Goal: Task Accomplishment & Management: Use online tool/utility

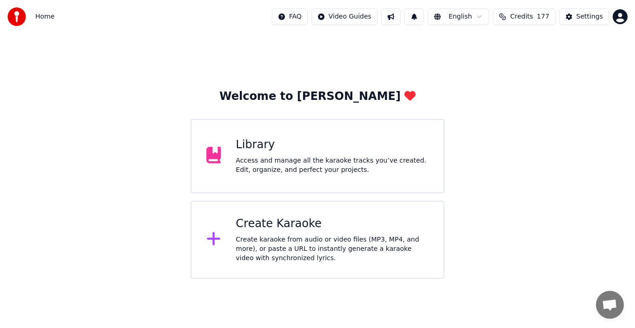
click at [251, 227] on div "Create Karaoke" at bounding box center [332, 224] width 193 height 15
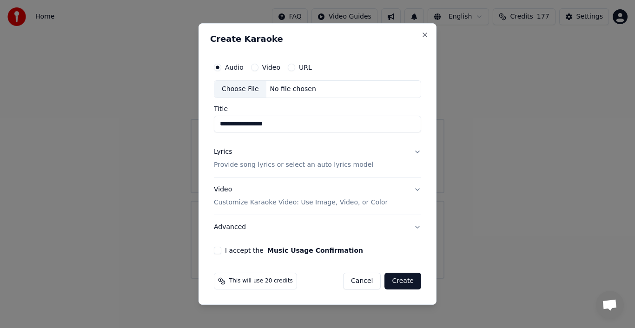
click at [242, 89] on div "Choose File" at bounding box center [240, 89] width 52 height 17
type input "**********"
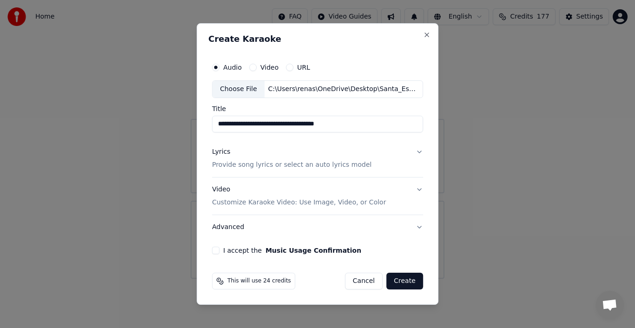
click at [226, 153] on div "Lyrics" at bounding box center [221, 151] width 18 height 9
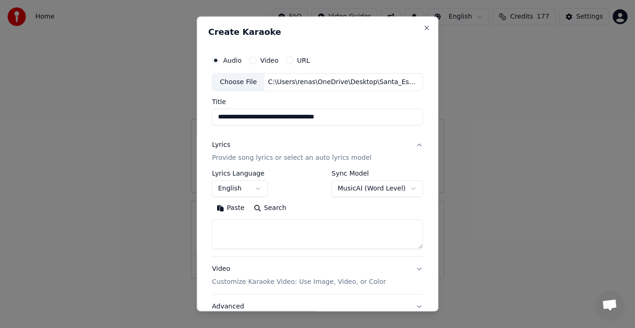
click at [229, 210] on button "Paste" at bounding box center [230, 208] width 37 height 15
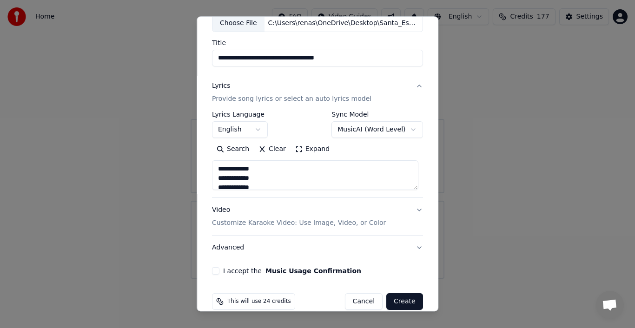
scroll to position [72, 0]
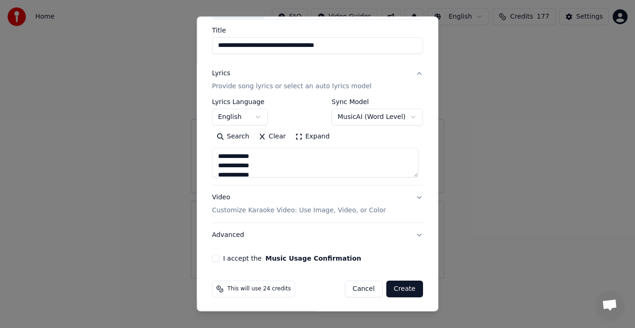
click at [353, 209] on p "Customize Karaoke Video: Use Image, Video, or Color" at bounding box center [299, 210] width 174 height 9
type textarea "**********"
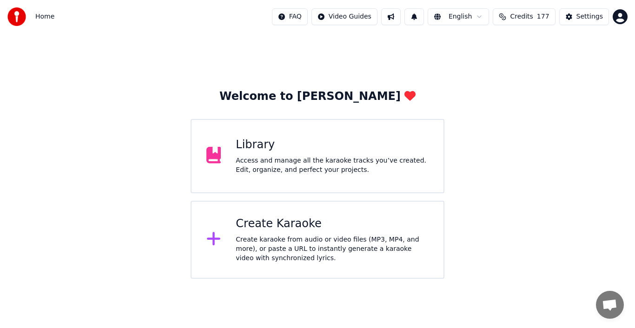
drag, startPoint x: 444, startPoint y: 210, endPoint x: 441, endPoint y: 224, distance: 14.2
click at [554, 121] on div "Welcome to Youka Library Access and manage all the karaoke tracks you’ve create…" at bounding box center [317, 156] width 635 height 246
click at [581, 17] on div "Settings" at bounding box center [590, 16] width 27 height 9
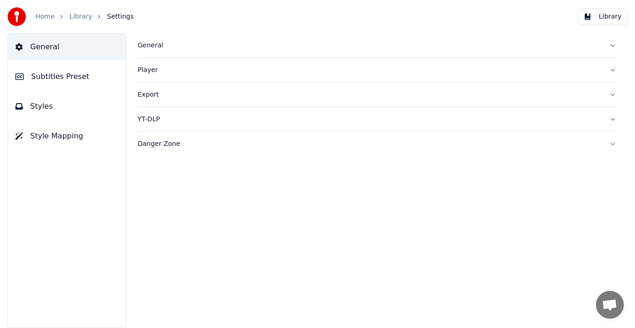
click at [143, 68] on div "Player" at bounding box center [370, 70] width 464 height 9
click at [158, 45] on div "General" at bounding box center [370, 45] width 464 height 9
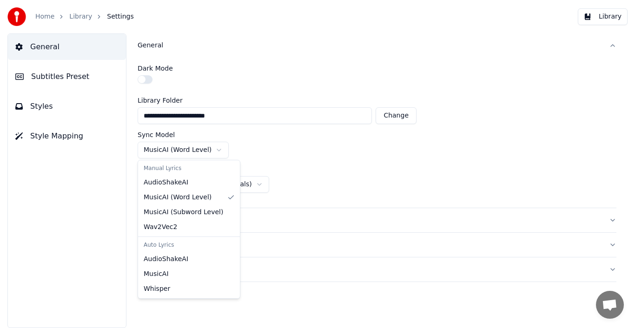
click at [214, 149] on html "**********" at bounding box center [317, 164] width 635 height 328
click at [314, 228] on html "**********" at bounding box center [317, 164] width 635 height 328
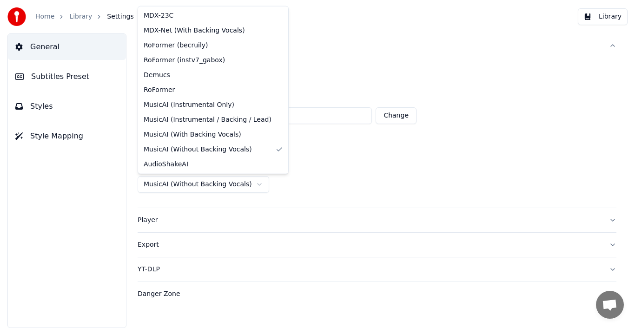
click at [248, 184] on html "**********" at bounding box center [317, 164] width 635 height 328
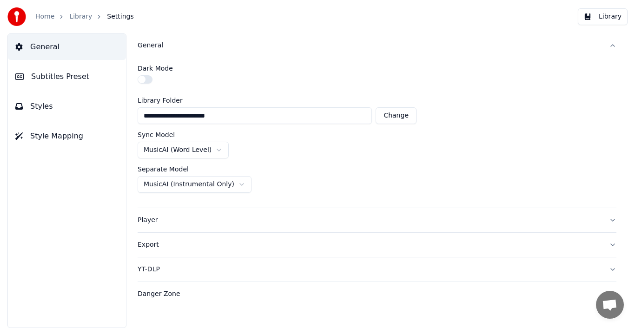
click at [277, 245] on div "Export" at bounding box center [370, 244] width 464 height 9
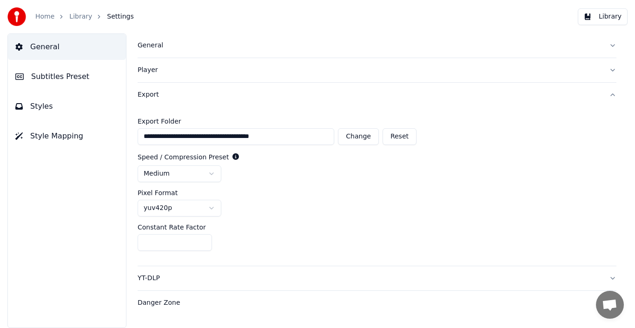
click at [304, 229] on div "Constant Rate Factor" at bounding box center [377, 227] width 479 height 7
click at [40, 109] on span "Styles" at bounding box center [41, 106] width 23 height 11
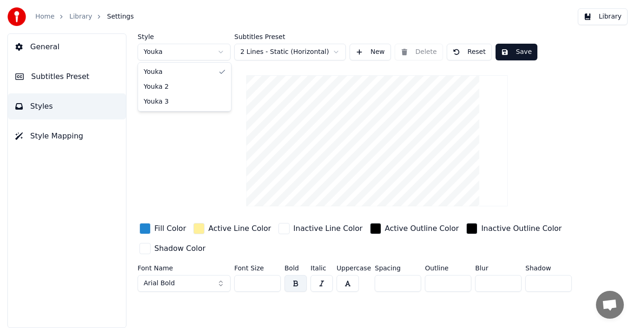
click at [219, 51] on html "Home Library Settings Library General Subtitles Preset Styles Style Mapping Sty…" at bounding box center [317, 164] width 635 height 328
click at [69, 140] on span "Style Mapping" at bounding box center [56, 136] width 53 height 11
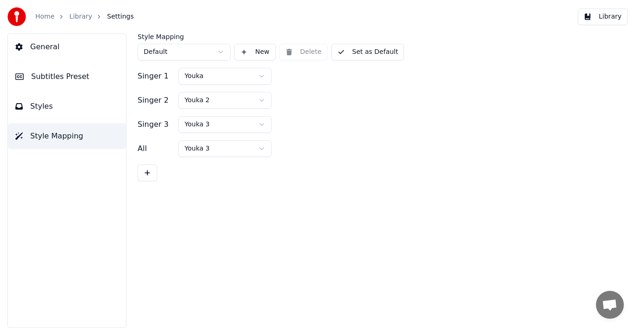
click at [48, 108] on span "Styles" at bounding box center [41, 106] width 23 height 11
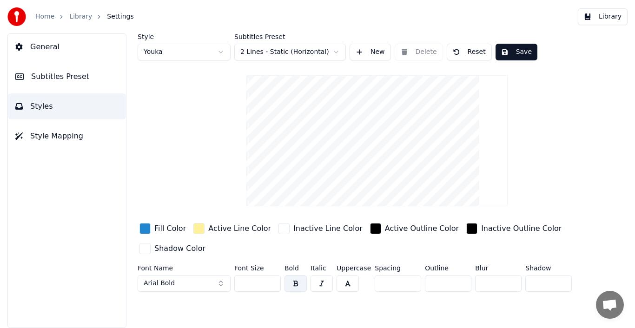
click at [62, 76] on span "Subtitles Preset" at bounding box center [60, 76] width 58 height 11
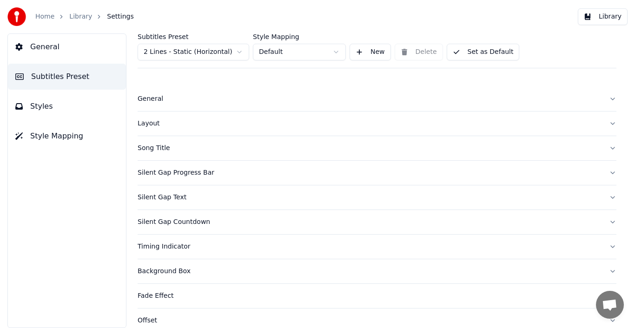
click at [144, 125] on div "Layout" at bounding box center [370, 123] width 464 height 9
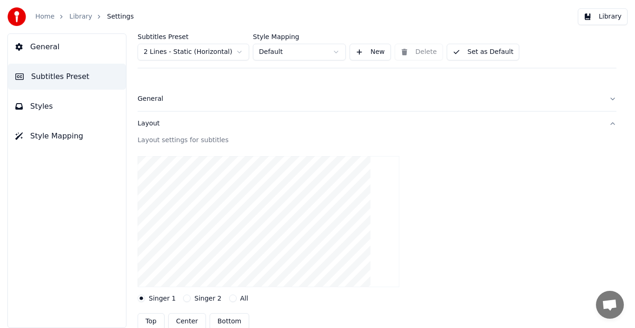
click at [144, 125] on div "Layout" at bounding box center [370, 123] width 464 height 9
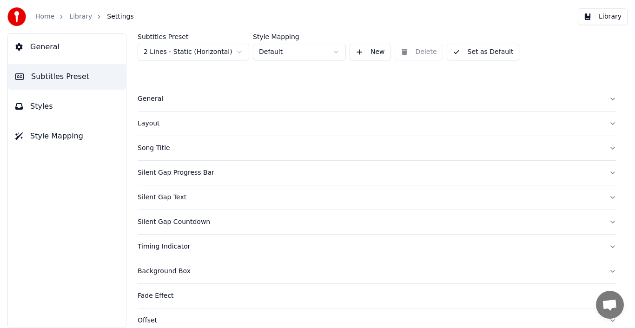
click at [144, 125] on div "Layout" at bounding box center [370, 123] width 464 height 9
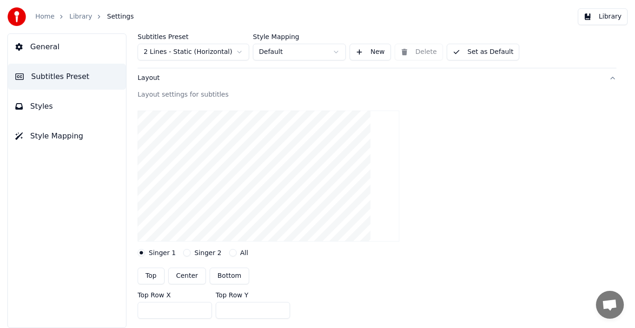
scroll to position [47, 0]
click at [187, 276] on button "Center" at bounding box center [187, 275] width 38 height 17
type input "***"
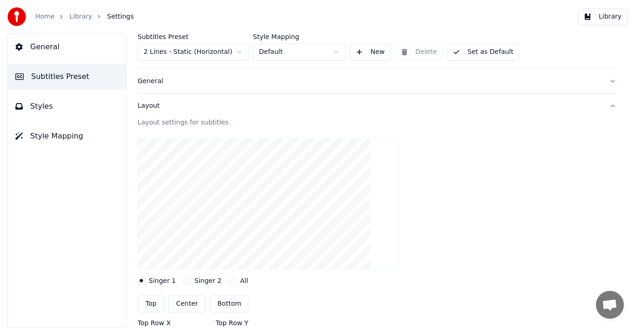
scroll to position [0, 0]
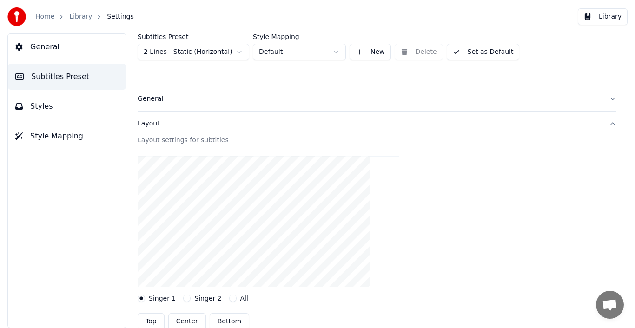
click at [54, 48] on span "General" at bounding box center [44, 46] width 29 height 11
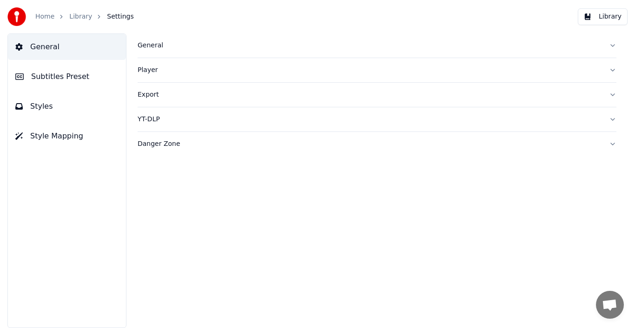
click at [149, 43] on div "General" at bounding box center [370, 45] width 464 height 9
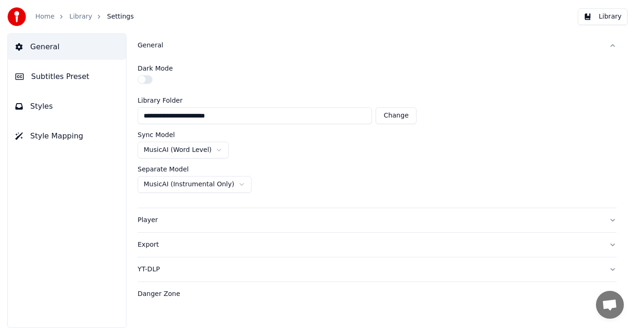
click at [168, 294] on div "Danger Zone" at bounding box center [370, 294] width 464 height 9
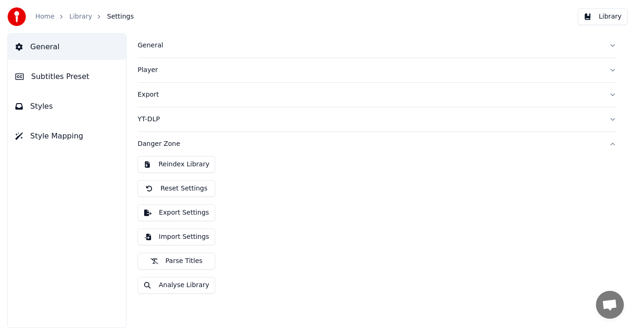
click at [83, 233] on div "General Subtitles Preset Styles Style Mapping" at bounding box center [66, 180] width 119 height 295
click at [149, 121] on div "YT-DLP" at bounding box center [370, 119] width 464 height 9
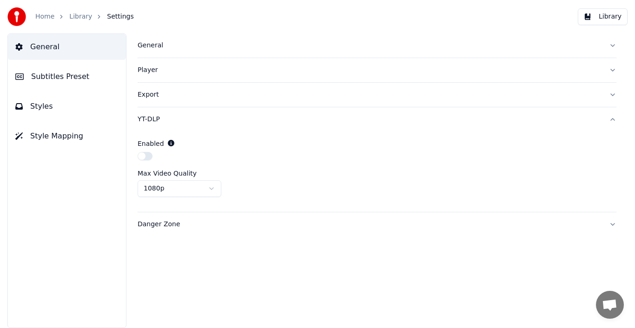
click at [149, 95] on div "Export" at bounding box center [370, 94] width 464 height 9
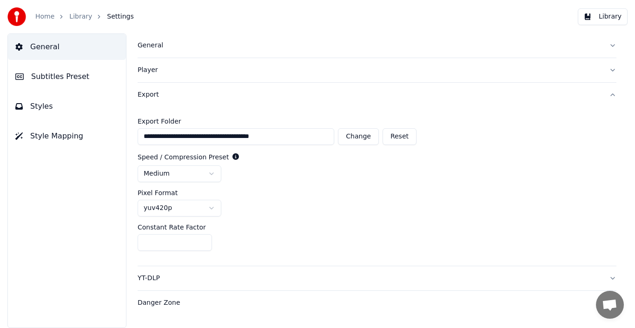
click at [150, 67] on div "Player" at bounding box center [370, 70] width 464 height 9
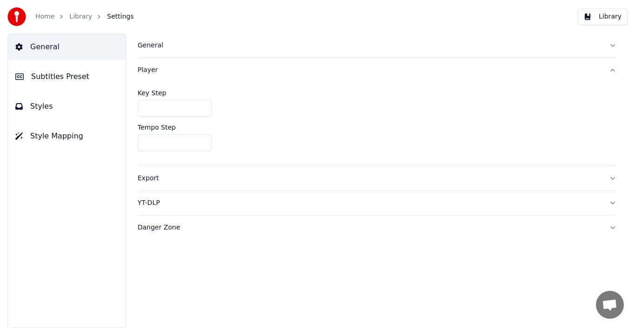
click at [156, 204] on div "YT-DLP" at bounding box center [370, 203] width 464 height 9
click at [149, 96] on div "Export" at bounding box center [370, 94] width 464 height 9
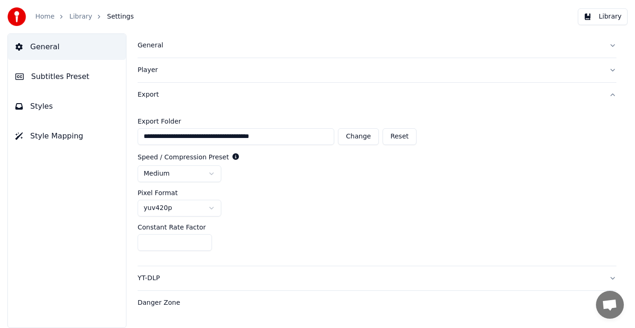
click at [149, 96] on div "Export" at bounding box center [370, 94] width 464 height 9
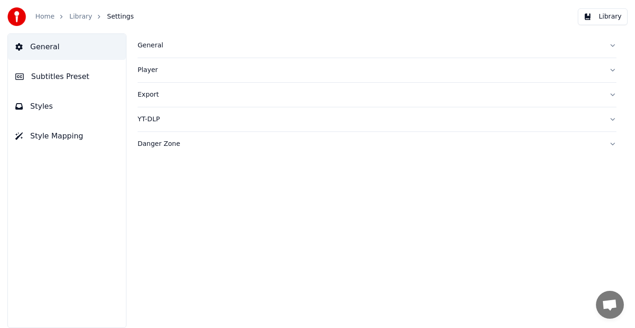
click at [75, 80] on span "Subtitles Preset" at bounding box center [60, 76] width 58 height 11
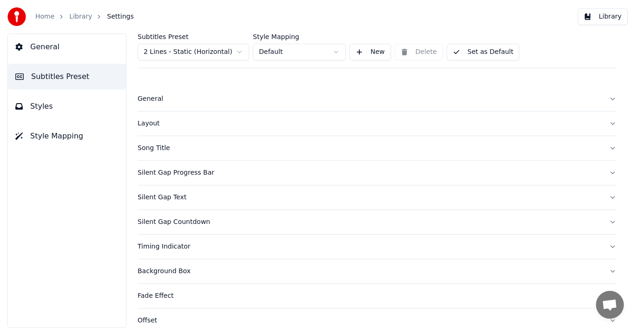
click at [116, 18] on span "Settings" at bounding box center [120, 16] width 27 height 9
click at [153, 270] on div "Background Box" at bounding box center [370, 271] width 464 height 9
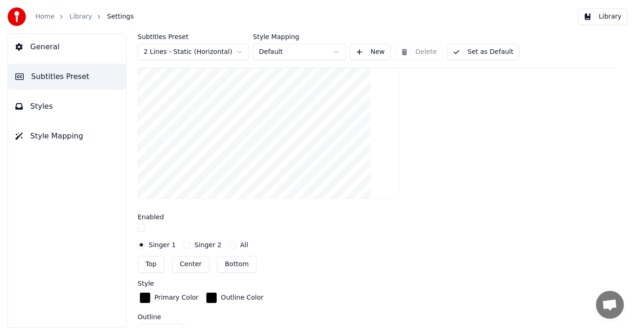
scroll to position [211, 0]
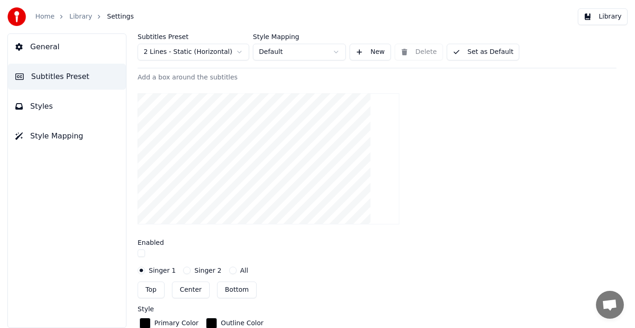
click at [51, 104] on button "Styles" at bounding box center [67, 106] width 118 height 26
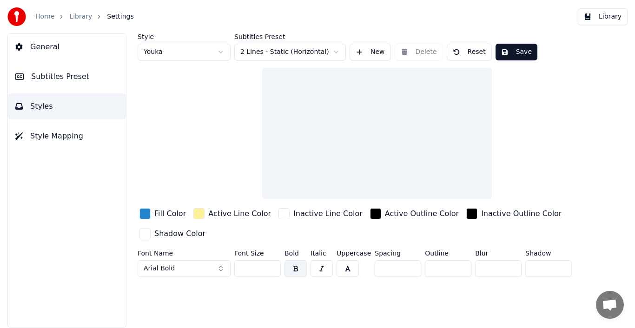
scroll to position [0, 0]
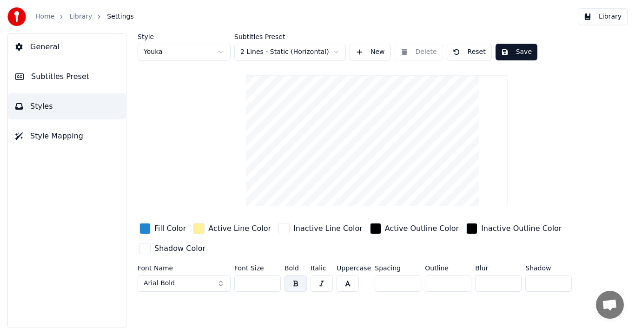
click at [41, 41] on span "General" at bounding box center [44, 46] width 29 height 11
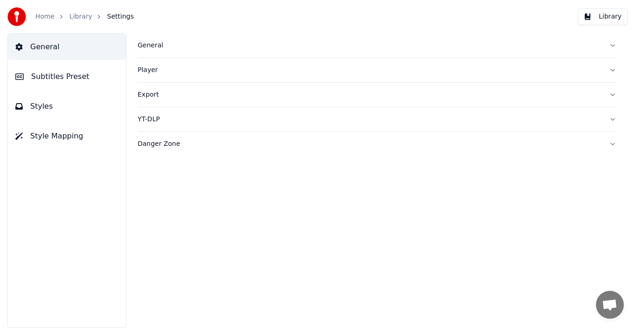
click at [112, 18] on span "Settings" at bounding box center [120, 16] width 27 height 9
click at [113, 17] on span "Settings" at bounding box center [120, 16] width 27 height 9
click at [81, 192] on div "General Subtitles Preset Styles Style Mapping" at bounding box center [66, 180] width 119 height 295
click at [608, 15] on button "Library" at bounding box center [603, 16] width 50 height 17
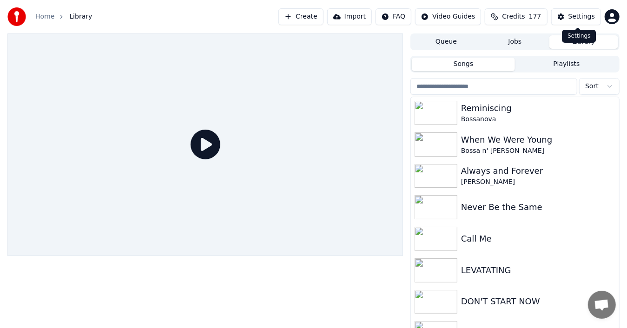
click at [585, 16] on div "Settings" at bounding box center [582, 16] width 27 height 9
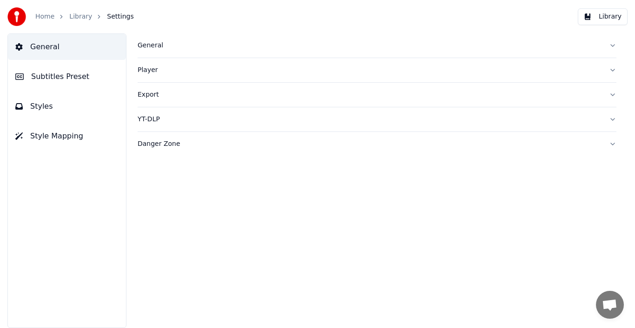
click at [47, 103] on span "Styles" at bounding box center [41, 106] width 23 height 11
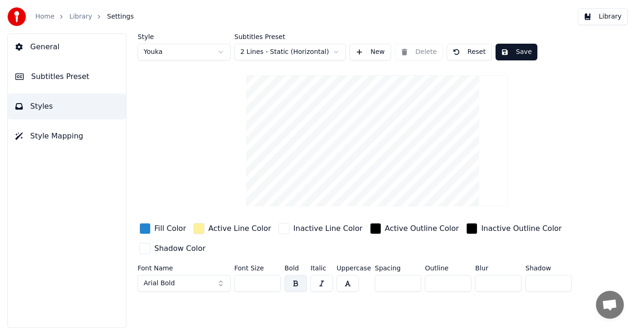
click at [158, 312] on div "Style Youka Subtitles Preset 2 Lines - Static (Horizontal) New Delete Reset Sav…" at bounding box center [377, 180] width 516 height 295
click at [50, 138] on span "Style Mapping" at bounding box center [56, 136] width 53 height 11
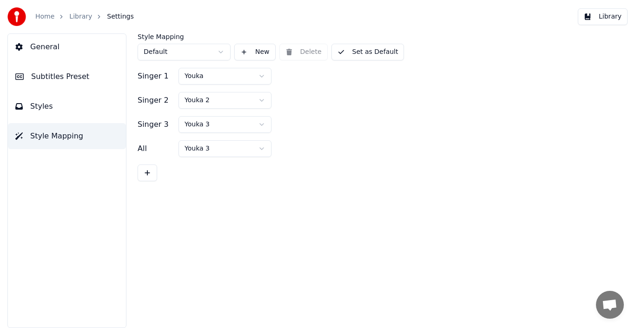
click at [37, 108] on span "Styles" at bounding box center [41, 106] width 23 height 11
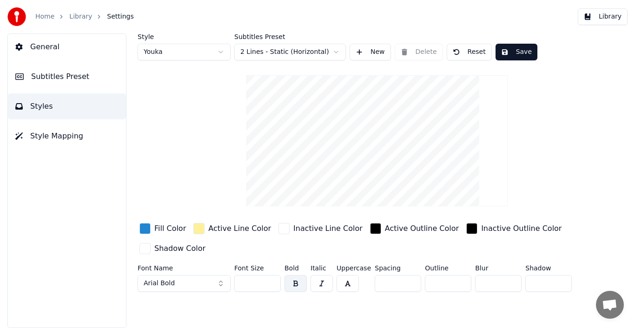
click at [41, 76] on span "Subtitles Preset" at bounding box center [60, 76] width 58 height 11
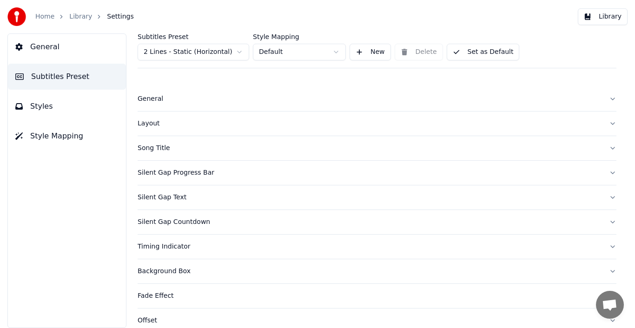
click at [160, 267] on div "Background Box" at bounding box center [370, 271] width 464 height 9
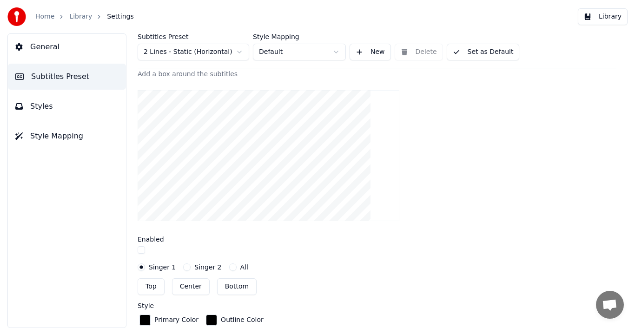
scroll to position [211, 0]
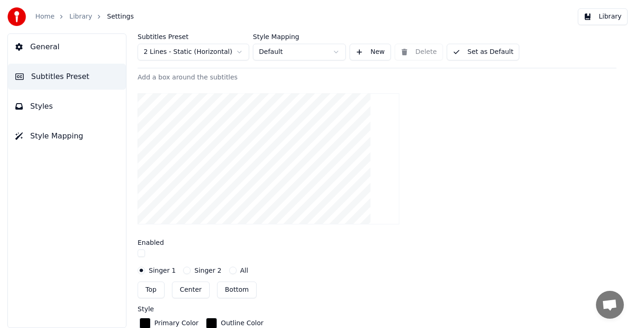
click at [40, 42] on span "General" at bounding box center [44, 46] width 29 height 11
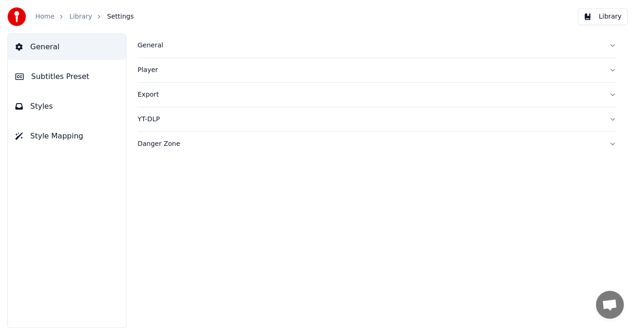
click at [44, 16] on link "Home" at bounding box center [44, 16] width 19 height 9
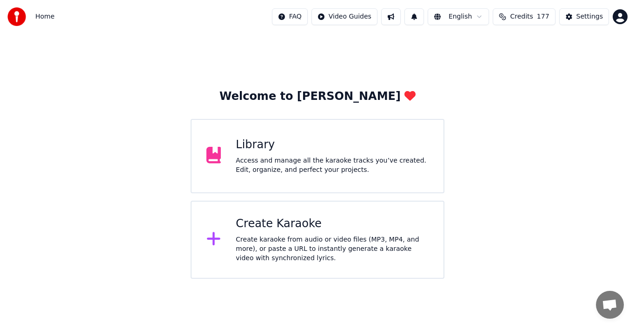
click at [292, 236] on div "Create karaoke from audio or video files (MP3, MP4, and more), or paste a URL t…" at bounding box center [332, 249] width 193 height 28
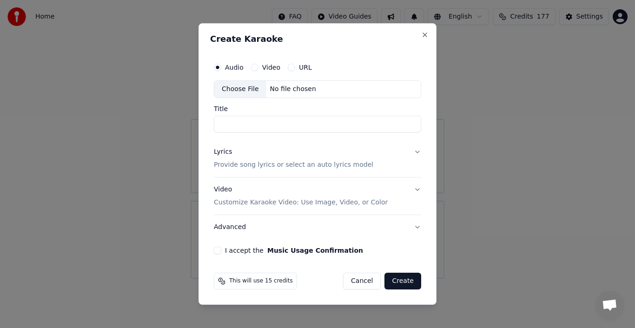
click at [235, 226] on button "Advanced" at bounding box center [317, 227] width 207 height 24
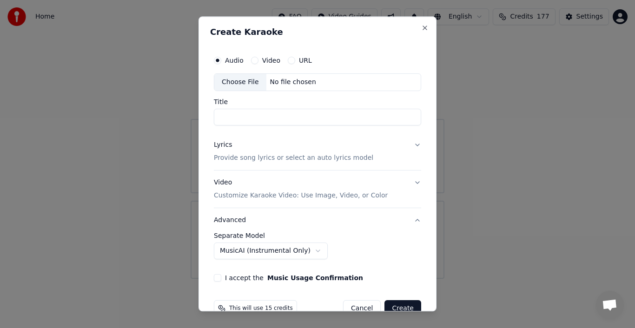
click at [235, 226] on button "Advanced" at bounding box center [317, 220] width 207 height 24
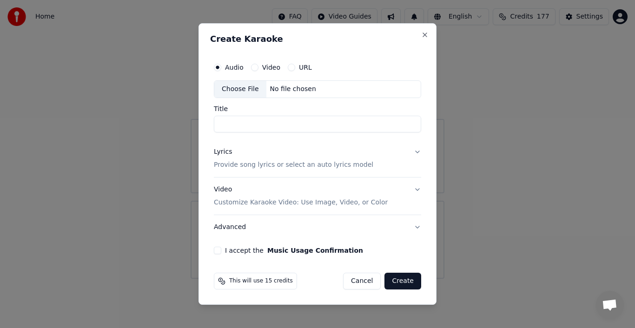
click at [222, 282] on icon at bounding box center [221, 281] width 7 height 7
click at [245, 88] on div "Choose File" at bounding box center [240, 89] width 52 height 17
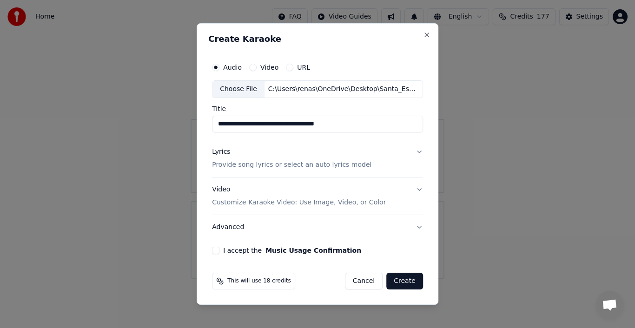
click at [291, 126] on input "**********" at bounding box center [317, 124] width 211 height 17
click at [233, 126] on input "**********" at bounding box center [317, 124] width 211 height 17
click at [295, 126] on input "**********" at bounding box center [317, 124] width 211 height 17
type input "**********"
click at [222, 154] on div "Lyrics" at bounding box center [221, 151] width 18 height 9
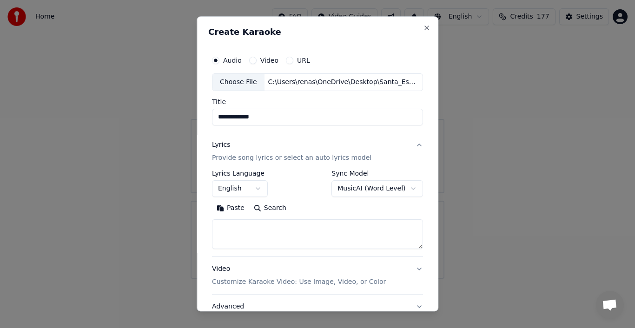
click at [232, 209] on button "Paste" at bounding box center [230, 208] width 37 height 15
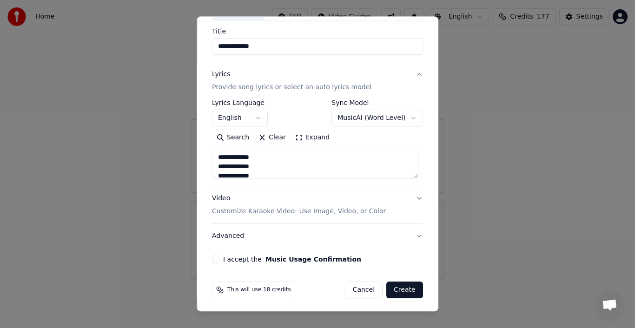
scroll to position [72, 0]
click at [339, 207] on p "Customize Karaoke Video: Use Image, Video, or Color" at bounding box center [299, 210] width 174 height 9
type textarea "**********"
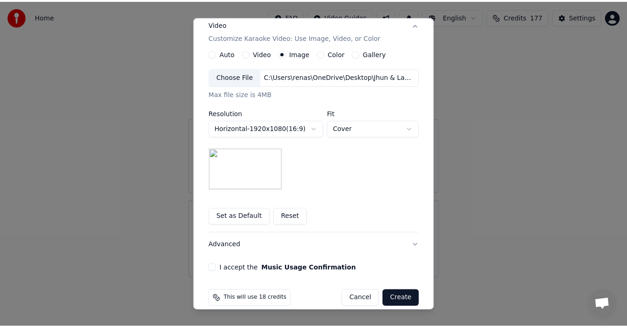
scroll to position [168, 0]
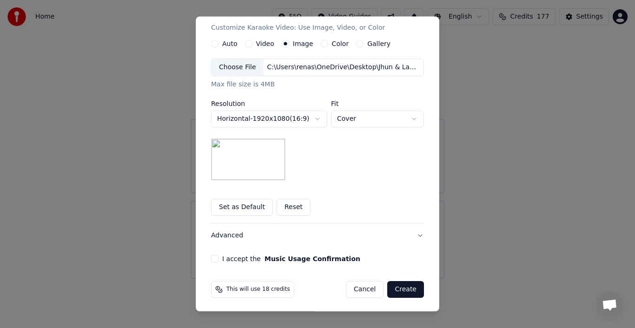
click at [233, 153] on img at bounding box center [248, 160] width 74 height 42
click at [352, 117] on body "**********" at bounding box center [317, 139] width 635 height 279
click at [233, 65] on div "Choose File" at bounding box center [238, 67] width 52 height 17
click at [243, 204] on button "Set as Default" at bounding box center [242, 207] width 62 height 17
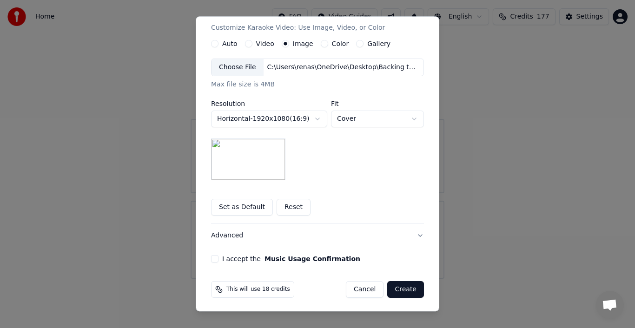
click at [212, 258] on button "I accept the Music Usage Confirmation" at bounding box center [214, 258] width 7 height 7
click at [410, 293] on button "Create" at bounding box center [405, 289] width 37 height 17
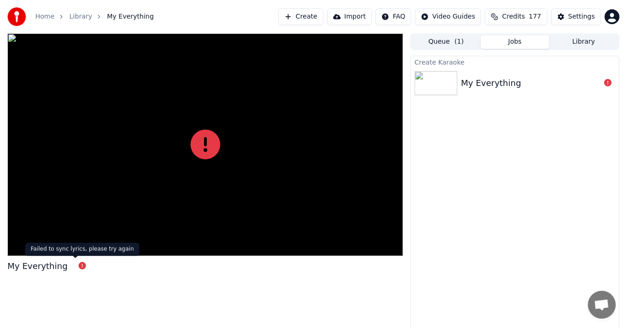
click at [79, 265] on icon at bounding box center [82, 265] width 7 height 7
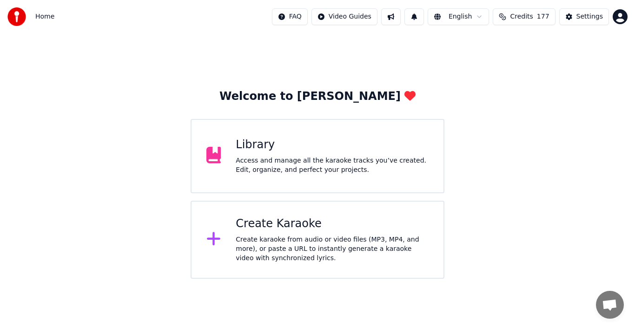
click at [280, 224] on div "Create Karaoke" at bounding box center [332, 224] width 193 height 15
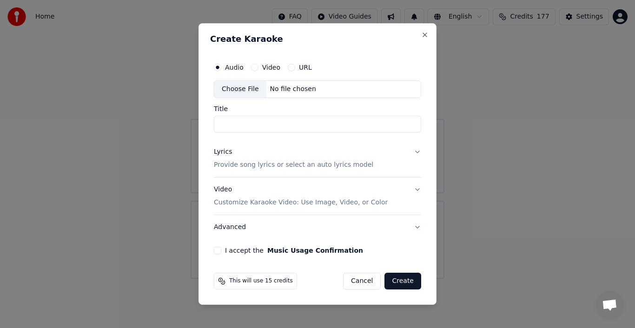
click at [240, 90] on div "Choose File" at bounding box center [240, 89] width 52 height 17
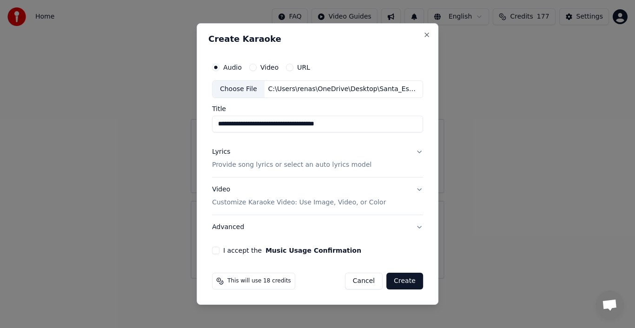
click at [272, 126] on input "**********" at bounding box center [317, 124] width 211 height 17
click at [233, 126] on input "**********" at bounding box center [317, 124] width 211 height 17
click at [240, 125] on input "**********" at bounding box center [317, 124] width 211 height 17
click at [251, 125] on input "**********" at bounding box center [317, 124] width 211 height 17
click at [316, 129] on input "**********" at bounding box center [317, 124] width 211 height 17
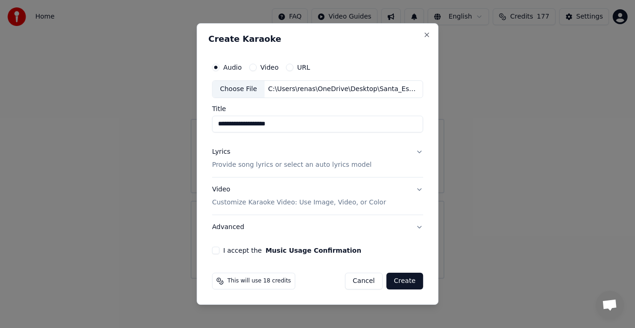
type input "**********"
click at [361, 140] on button "Lyrics Provide song lyrics or select an auto lyrics model" at bounding box center [317, 158] width 211 height 37
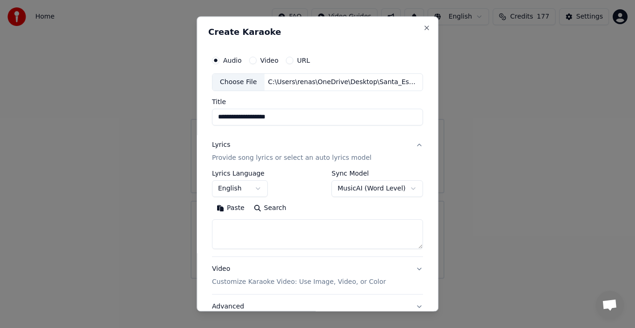
click at [222, 146] on div "Lyrics" at bounding box center [221, 144] width 18 height 9
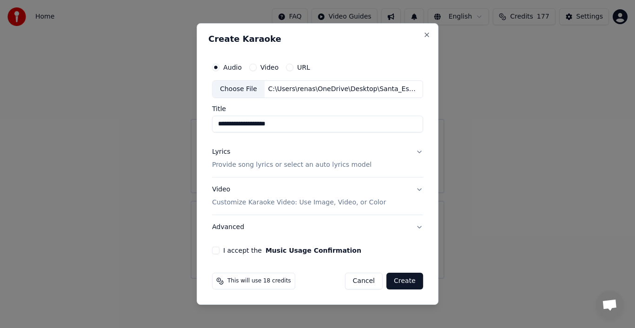
click at [226, 150] on div "Lyrics" at bounding box center [221, 151] width 18 height 9
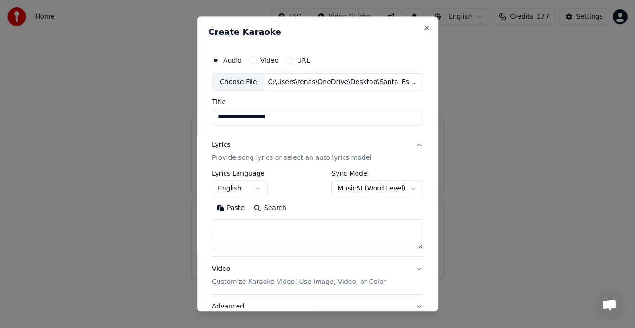
click at [227, 209] on button "Paste" at bounding box center [230, 208] width 37 height 15
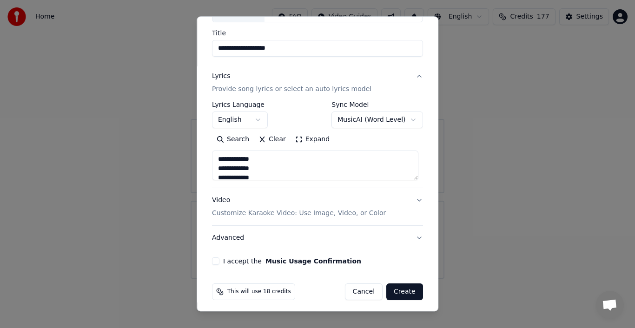
scroll to position [72, 0]
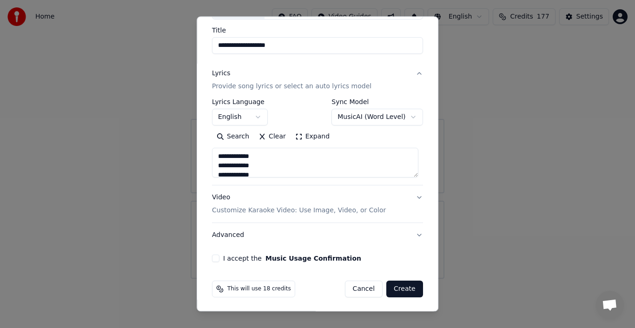
click at [302, 211] on p "Customize Karaoke Video: Use Image, Video, or Color" at bounding box center [299, 210] width 174 height 9
type textarea "**********"
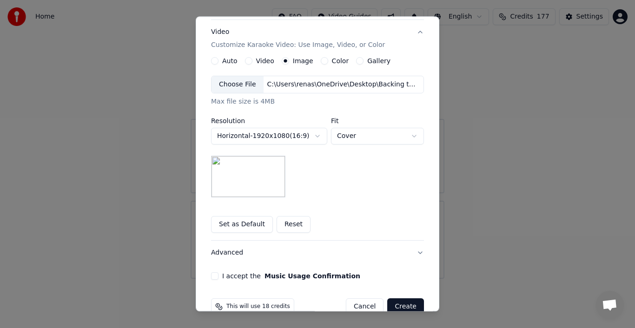
scroll to position [168, 0]
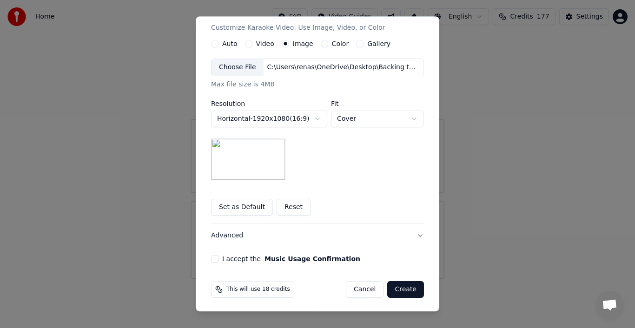
click at [236, 65] on div "Choose File" at bounding box center [238, 67] width 52 height 17
click at [286, 205] on button "Reset" at bounding box center [294, 207] width 34 height 17
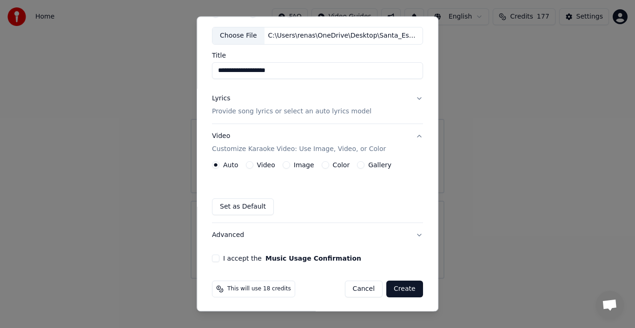
click at [325, 149] on p "Customize Karaoke Video: Use Image, Video, or Color" at bounding box center [299, 149] width 174 height 9
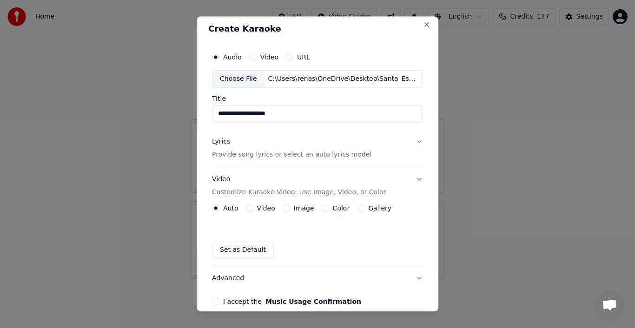
scroll to position [0, 0]
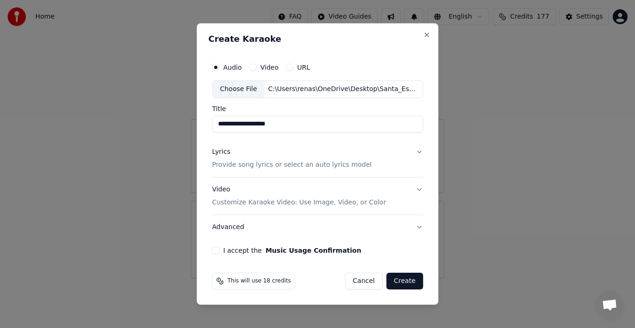
click at [290, 166] on p "Provide song lyrics or select an auto lyrics model" at bounding box center [292, 164] width 160 height 9
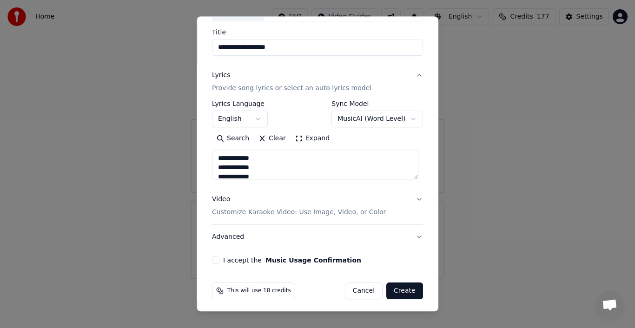
scroll to position [72, 0]
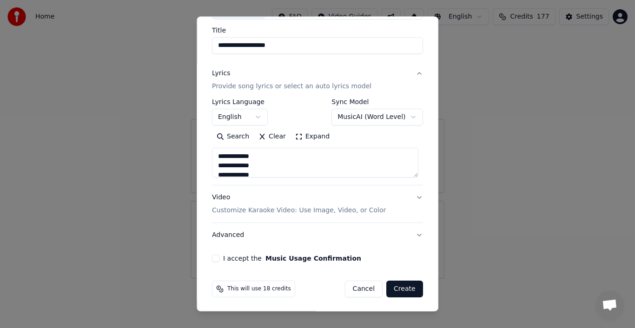
click at [302, 210] on p "Customize Karaoke Video: Use Image, Video, or Color" at bounding box center [299, 210] width 174 height 9
type textarea "**********"
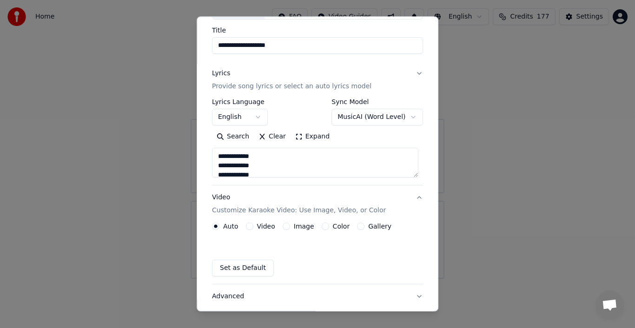
scroll to position [47, 0]
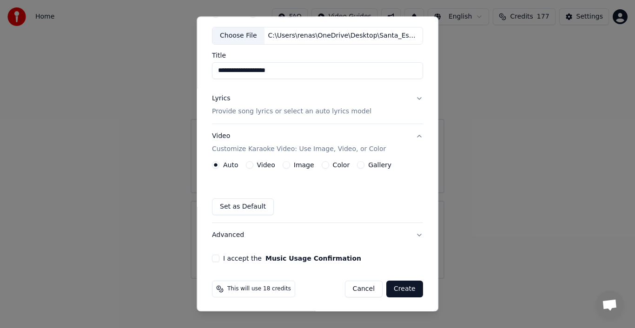
click at [342, 150] on p "Customize Karaoke Video: Use Image, Video, or Color" at bounding box center [299, 149] width 174 height 9
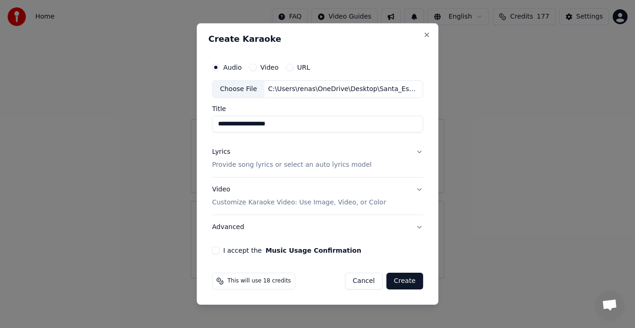
click at [239, 228] on button "Advanced" at bounding box center [317, 227] width 211 height 24
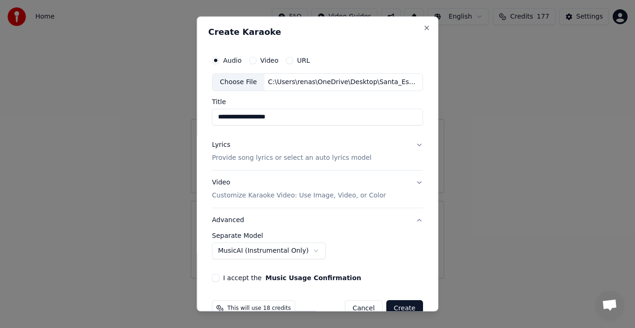
click at [319, 198] on p "Customize Karaoke Video: Use Image, Video, or Color" at bounding box center [299, 195] width 174 height 9
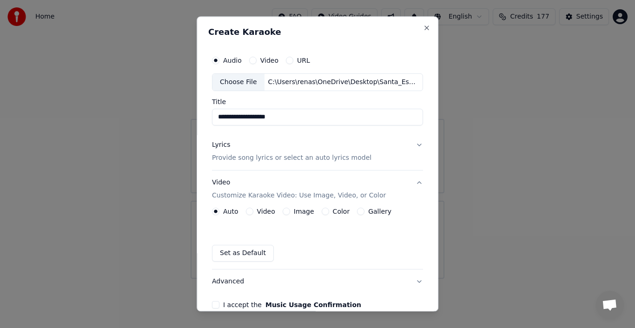
click at [300, 212] on label "Image" at bounding box center [304, 211] width 20 height 7
click at [290, 212] on button "Image" at bounding box center [286, 211] width 7 height 7
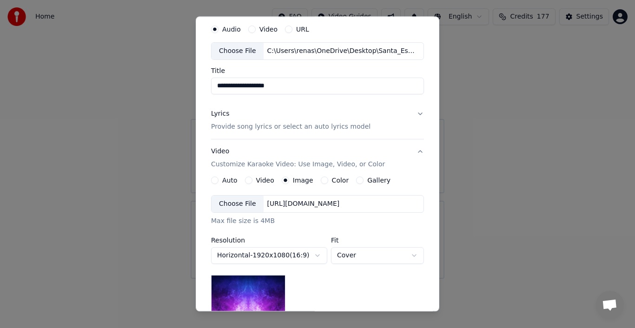
scroll to position [93, 0]
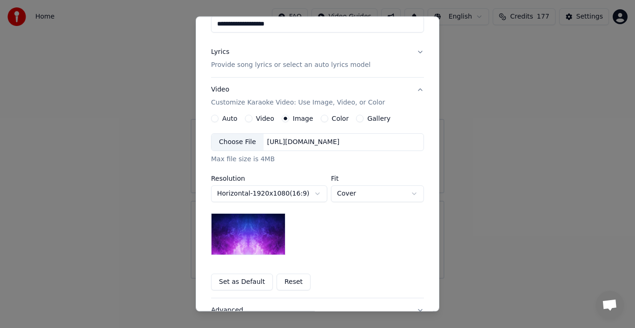
click at [239, 141] on div "Choose File" at bounding box center [238, 142] width 52 height 17
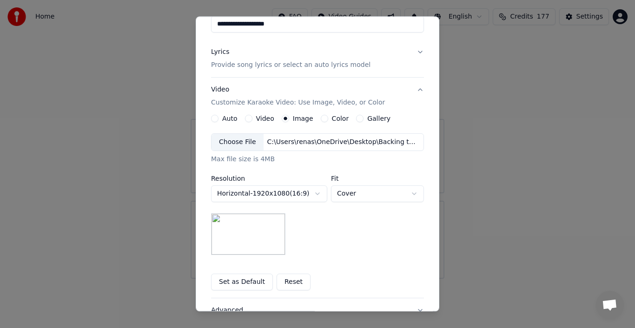
click at [236, 279] on button "Set as Default" at bounding box center [242, 282] width 62 height 17
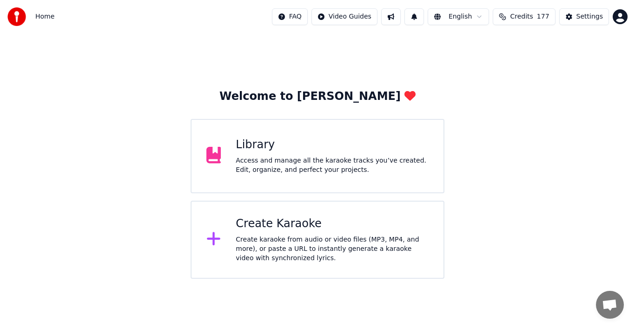
drag, startPoint x: 443, startPoint y: 197, endPoint x: 443, endPoint y: 208, distance: 11.2
click at [295, 227] on div "Create Karaoke" at bounding box center [332, 224] width 193 height 15
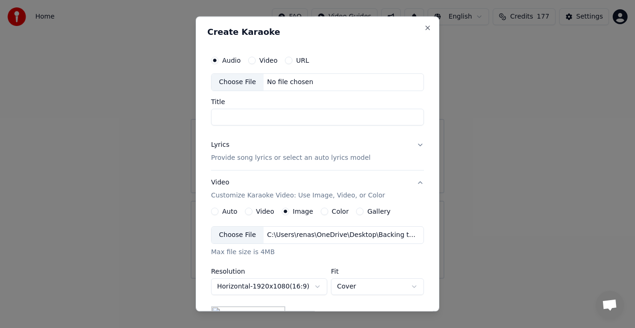
click at [239, 80] on div "Choose File" at bounding box center [238, 82] width 52 height 17
drag, startPoint x: 368, startPoint y: 117, endPoint x: 163, endPoint y: 117, distance: 205.1
click at [163, 117] on body "**********" at bounding box center [317, 139] width 635 height 279
type input "**********"
click at [213, 146] on div "Lyrics" at bounding box center [220, 144] width 18 height 9
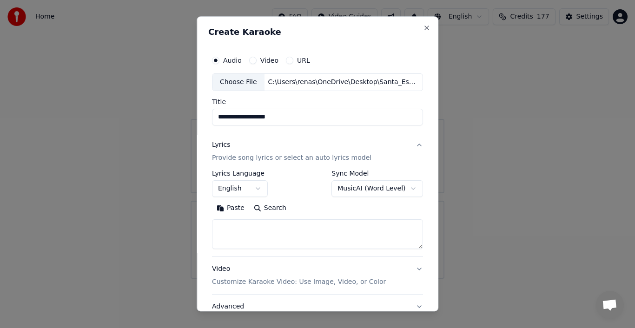
click at [234, 208] on button "Paste" at bounding box center [230, 208] width 37 height 15
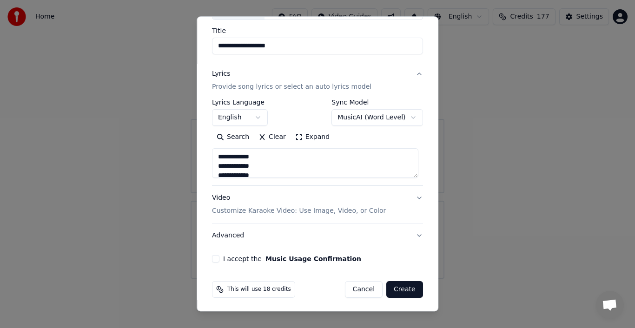
scroll to position [72, 0]
click at [345, 209] on p "Customize Karaoke Video: Use Image, Video, or Color" at bounding box center [299, 210] width 174 height 9
type textarea "**********"
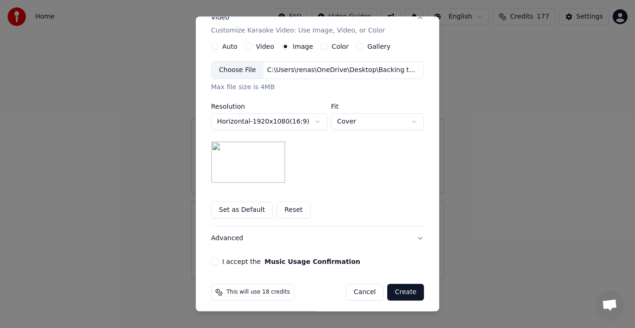
scroll to position [166, 0]
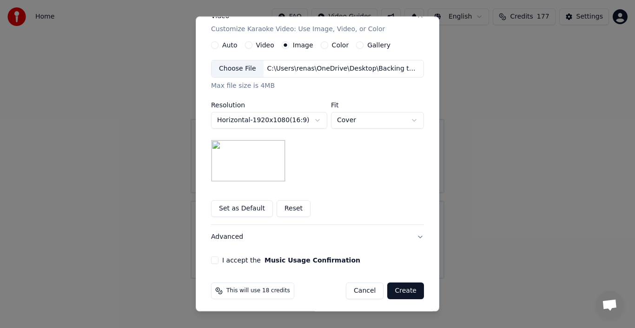
click at [237, 208] on button "Set as Default" at bounding box center [242, 208] width 62 height 17
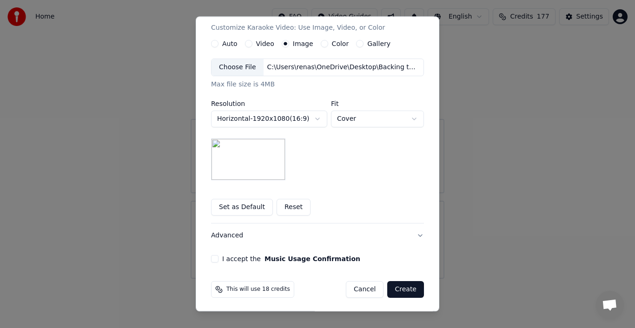
click at [211, 257] on button "I accept the Music Usage Confirmation" at bounding box center [214, 258] width 7 height 7
click at [408, 288] on button "Create" at bounding box center [405, 289] width 37 height 17
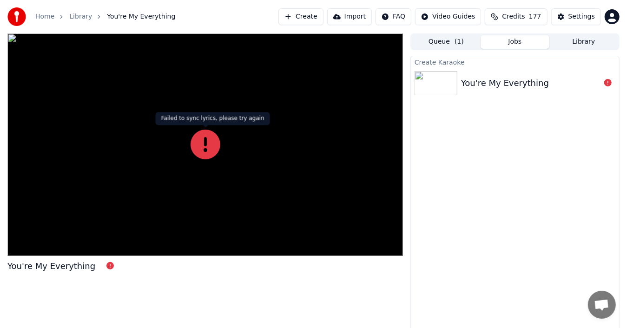
click at [209, 150] on icon at bounding box center [206, 145] width 30 height 30
click at [208, 148] on icon at bounding box center [206, 145] width 30 height 30
click at [72, 266] on div "You're My Everything" at bounding box center [51, 266] width 88 height 13
click at [106, 267] on icon at bounding box center [109, 265] width 7 height 7
click at [476, 85] on div "You're My Everything" at bounding box center [505, 83] width 88 height 13
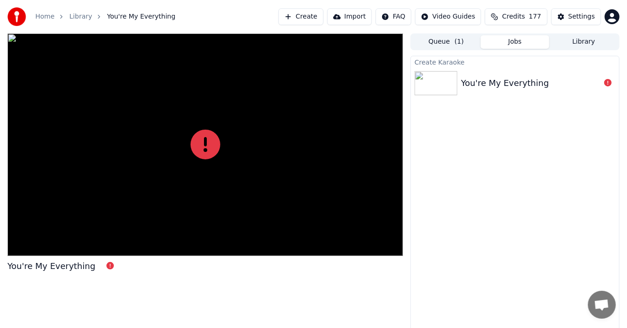
click at [479, 83] on div "You're My Everything" at bounding box center [505, 83] width 88 height 13
click at [455, 64] on div "Create Karaoke" at bounding box center [515, 61] width 208 height 11
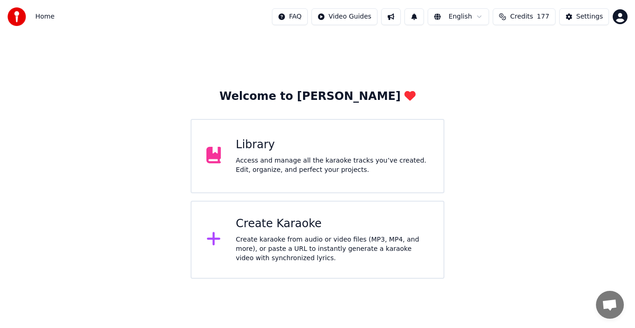
click at [258, 223] on div "Create Karaoke" at bounding box center [332, 224] width 193 height 15
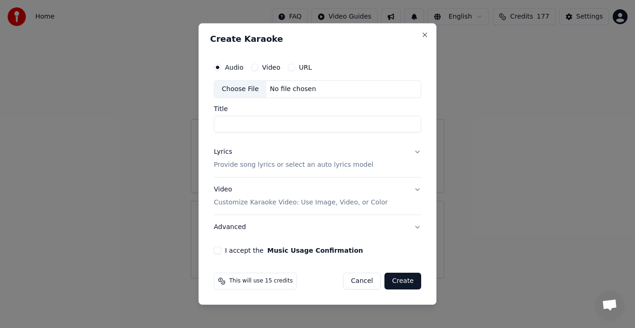
click at [248, 89] on div "Choose File" at bounding box center [240, 89] width 52 height 17
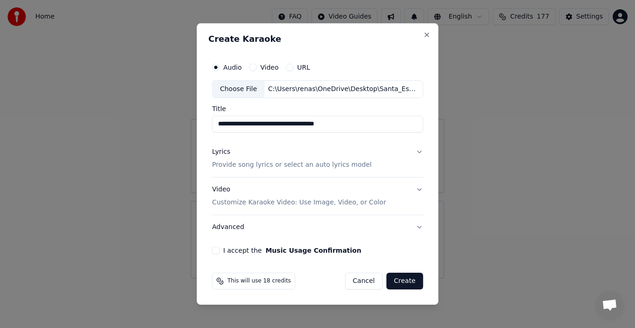
click at [271, 126] on input "**********" at bounding box center [317, 124] width 211 height 17
click at [234, 124] on input "**********" at bounding box center [317, 124] width 211 height 17
click at [232, 124] on input "**********" at bounding box center [317, 124] width 211 height 17
click at [253, 126] on input "**********" at bounding box center [317, 124] width 211 height 17
click at [308, 125] on input "**********" at bounding box center [317, 124] width 211 height 17
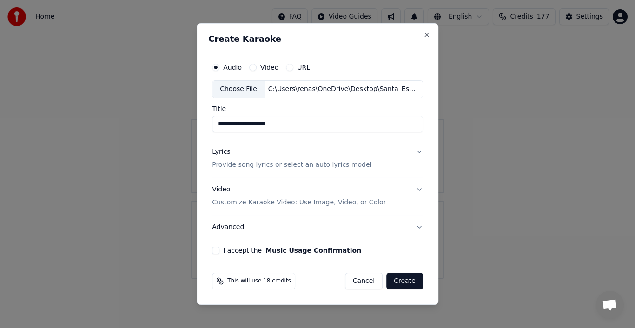
type input "**********"
click at [224, 152] on div "Lyrics" at bounding box center [221, 151] width 18 height 9
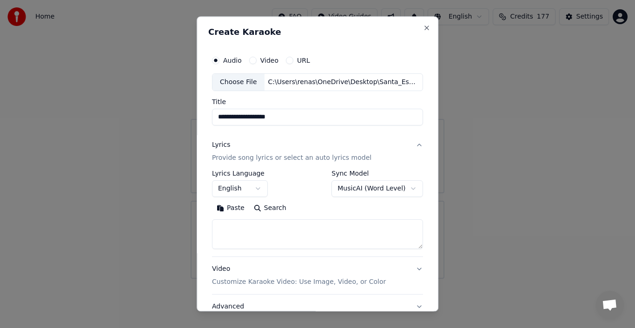
click at [233, 210] on button "Paste" at bounding box center [230, 208] width 37 height 15
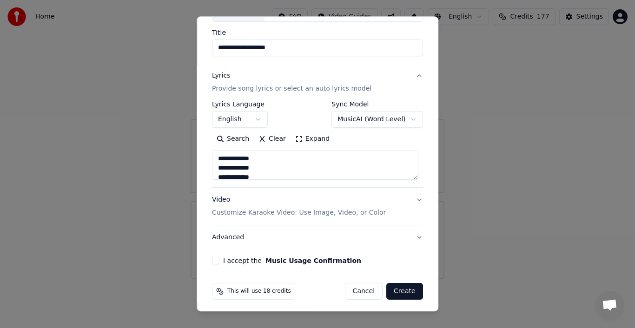
scroll to position [72, 0]
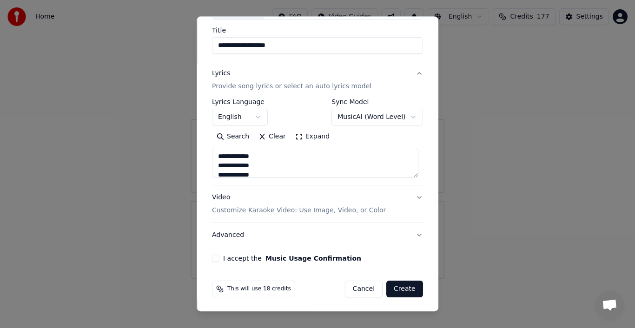
click at [220, 256] on div "I accept the Music Usage Confirmation" at bounding box center [317, 258] width 211 height 7
click at [217, 259] on button "I accept the Music Usage Confirmation" at bounding box center [215, 258] width 7 height 7
click at [398, 287] on button "Create" at bounding box center [404, 289] width 37 height 17
type textarea "**********"
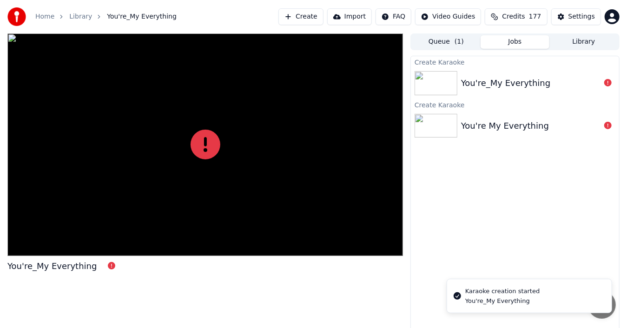
click at [76, 267] on div "You're_My Everything" at bounding box center [51, 266] width 89 height 13
click at [212, 138] on icon at bounding box center [206, 145] width 30 height 30
click at [210, 139] on icon at bounding box center [206, 145] width 30 height 30
click at [204, 141] on icon at bounding box center [206, 145] width 30 height 30
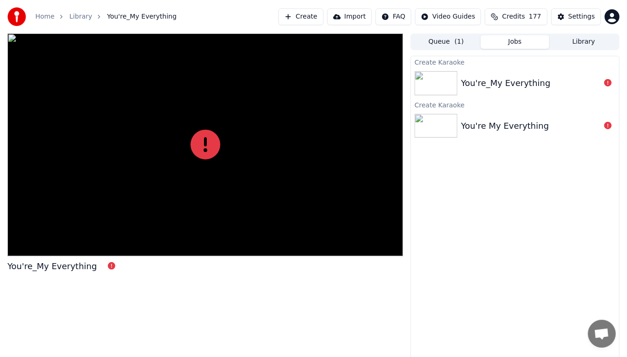
click at [205, 150] on icon at bounding box center [206, 145] width 30 height 30
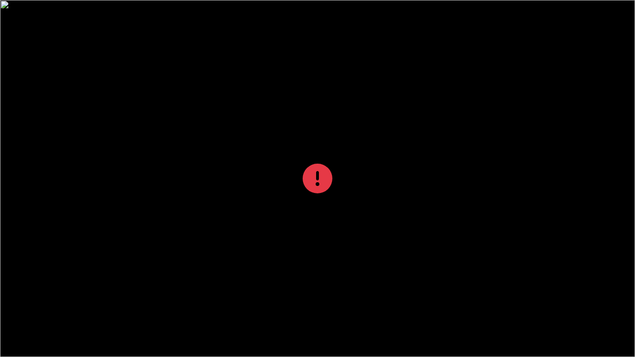
click at [306, 187] on icon at bounding box center [318, 179] width 30 height 30
click at [313, 186] on icon at bounding box center [318, 179] width 30 height 30
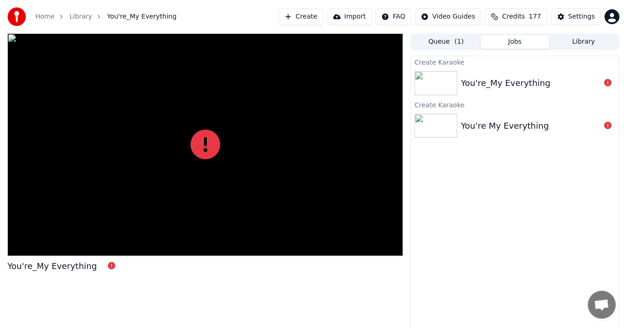
click at [177, 265] on div "You're_My Everything" at bounding box center [205, 266] width 396 height 13
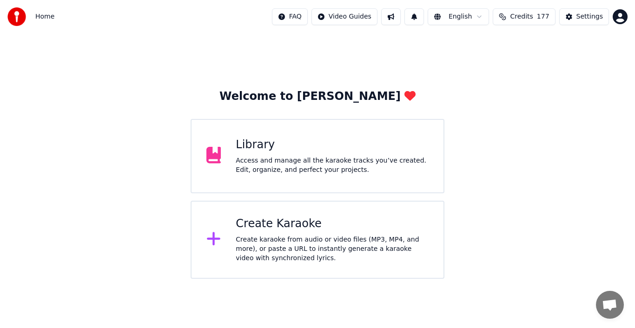
click at [253, 232] on div "Create Karaoke Create karaoke from audio or video files (MP3, MP4, and more), o…" at bounding box center [332, 240] width 193 height 47
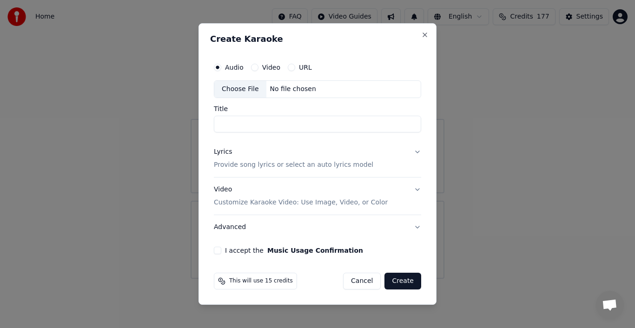
click at [244, 94] on div "Choose File" at bounding box center [240, 89] width 52 height 17
click at [246, 88] on div "Choose File" at bounding box center [240, 89] width 52 height 17
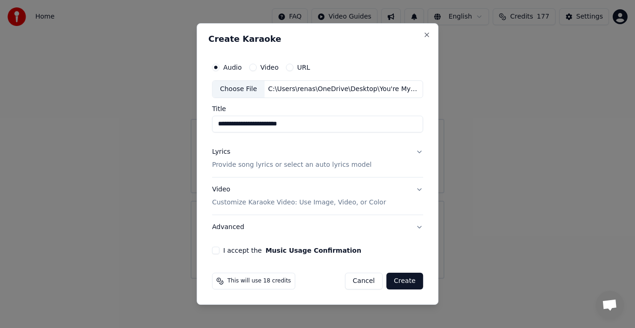
click at [316, 125] on input "**********" at bounding box center [317, 124] width 211 height 17
type input "**********"
click at [221, 152] on div "Lyrics" at bounding box center [221, 151] width 18 height 9
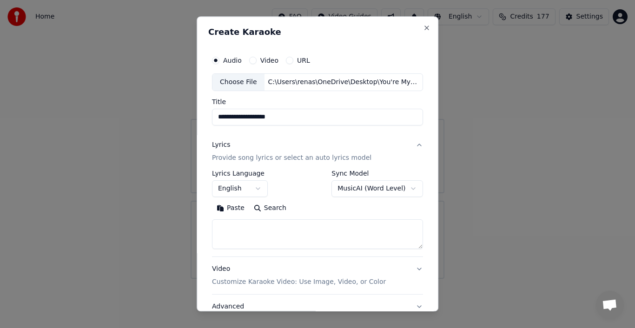
click at [233, 207] on button "Paste" at bounding box center [230, 208] width 37 height 15
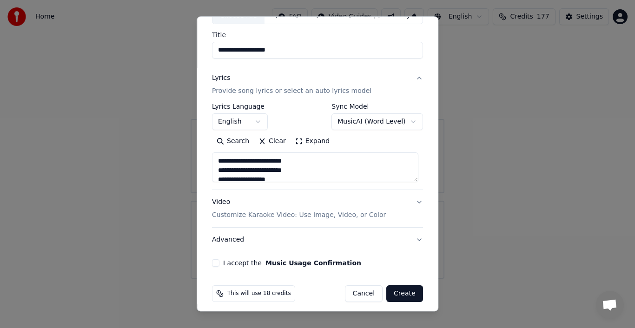
scroll to position [72, 0]
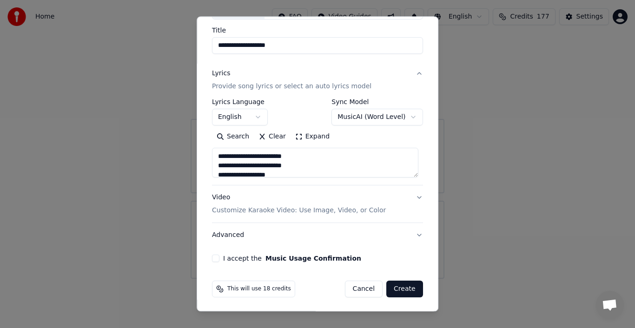
click at [215, 256] on button "I accept the Music Usage Confirmation" at bounding box center [215, 258] width 7 height 7
click at [404, 289] on button "Create" at bounding box center [404, 289] width 37 height 17
type textarea "**********"
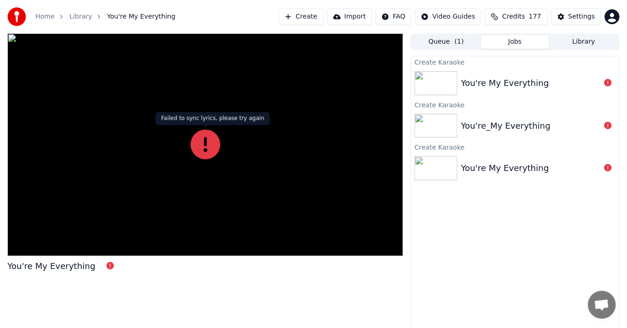
click at [206, 149] on icon at bounding box center [206, 145] width 30 height 30
click at [222, 149] on div at bounding box center [205, 144] width 396 height 223
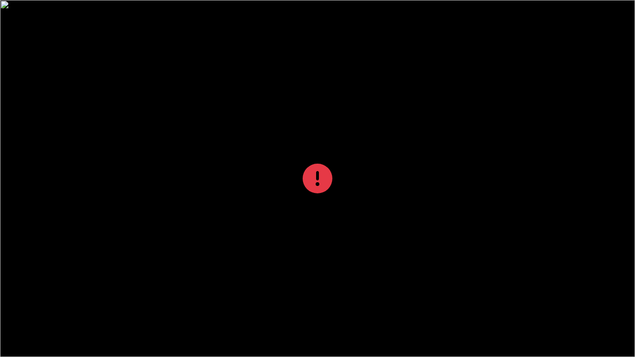
click at [304, 188] on icon at bounding box center [318, 179] width 30 height 30
click at [311, 186] on icon at bounding box center [318, 179] width 30 height 30
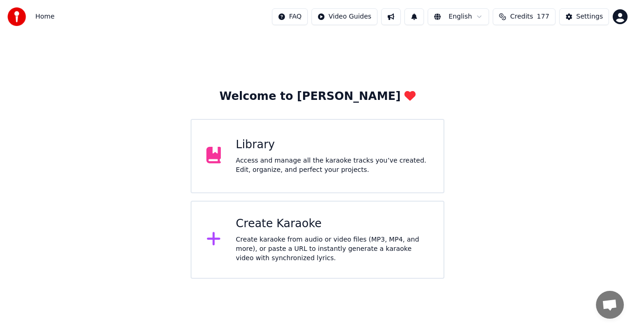
click at [295, 244] on div "Create karaoke from audio or video files (MP3, MP4, and more), or paste a URL t…" at bounding box center [332, 249] width 193 height 28
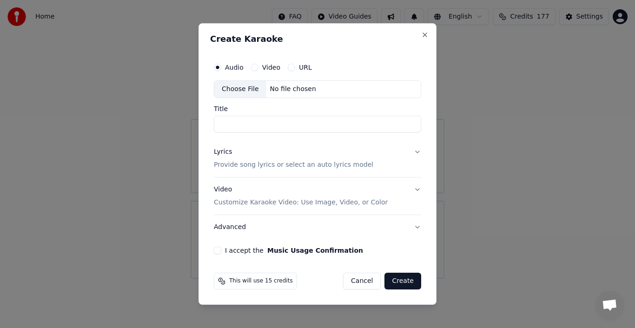
click at [232, 89] on div "Choose File" at bounding box center [240, 89] width 52 height 17
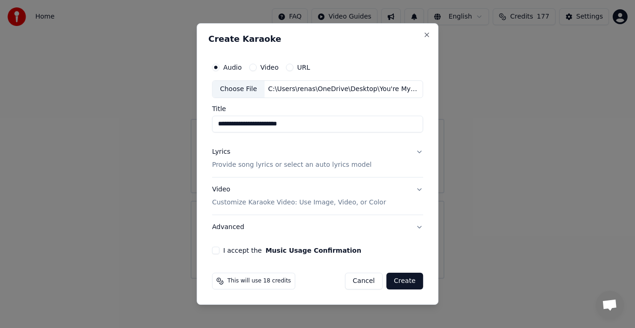
click at [310, 123] on input "**********" at bounding box center [317, 124] width 211 height 17
type input "**********"
click at [221, 153] on div "Lyrics" at bounding box center [221, 151] width 18 height 9
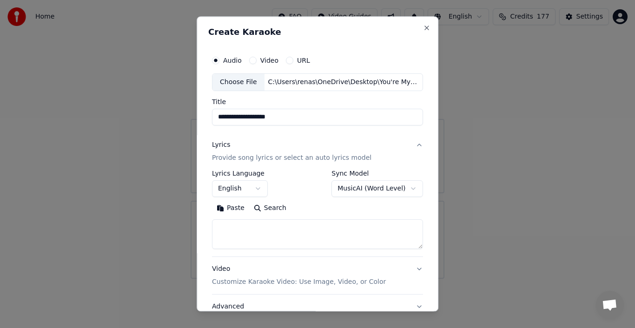
click at [233, 209] on button "Paste" at bounding box center [230, 208] width 37 height 15
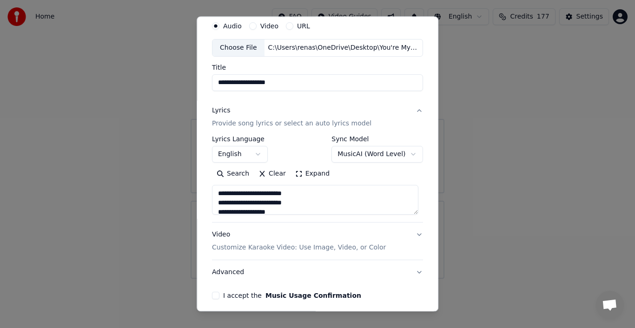
scroll to position [72, 0]
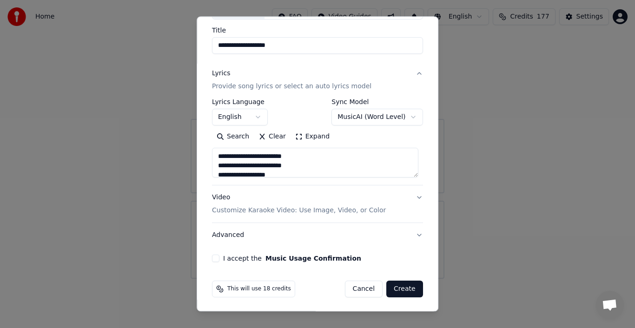
click at [219, 258] on div "I accept the Music Usage Confirmation" at bounding box center [317, 258] width 211 height 7
click at [212, 257] on button "I accept the Music Usage Confirmation" at bounding box center [215, 258] width 7 height 7
click at [414, 234] on button "Advanced" at bounding box center [317, 235] width 211 height 24
type textarea "**********"
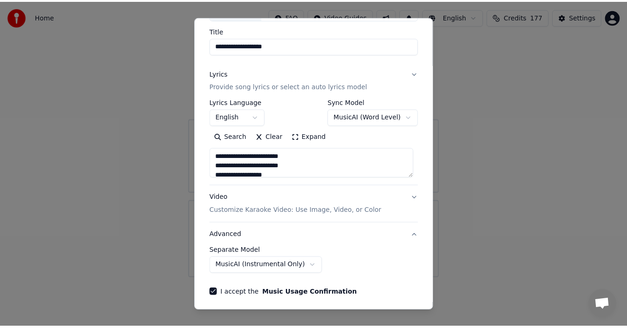
scroll to position [20, 0]
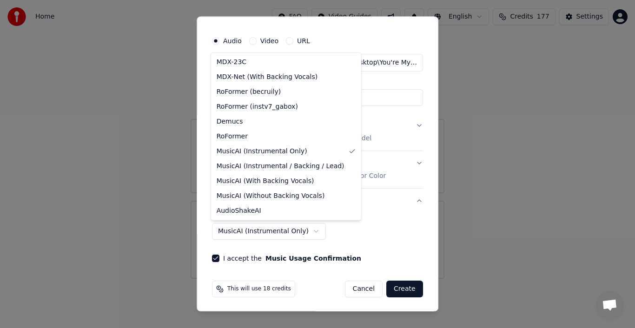
click at [304, 230] on body "**********" at bounding box center [317, 139] width 635 height 279
select select "**********"
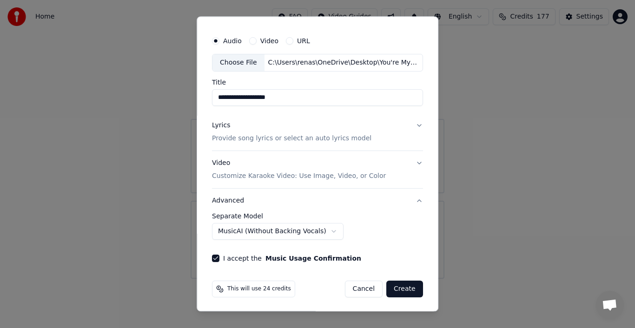
click at [408, 291] on button "Create" at bounding box center [404, 289] width 37 height 17
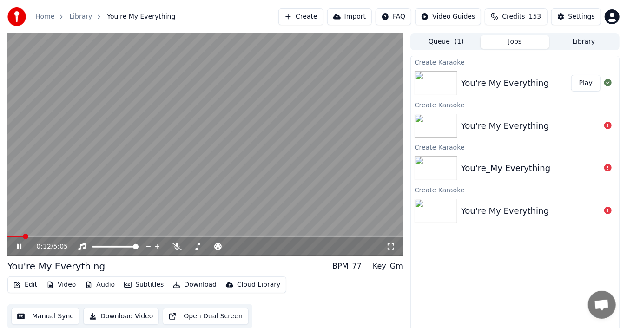
click at [395, 246] on icon at bounding box center [390, 246] width 9 height 7
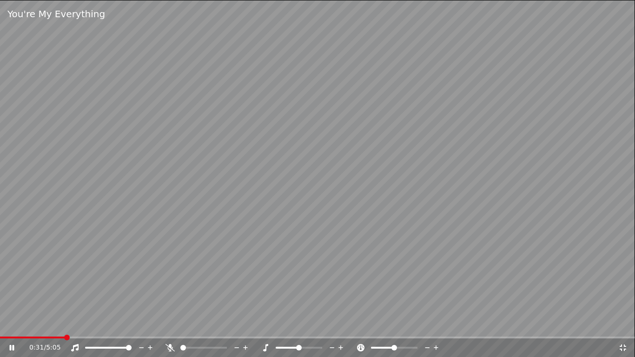
click at [620, 328] on icon at bounding box center [623, 347] width 9 height 7
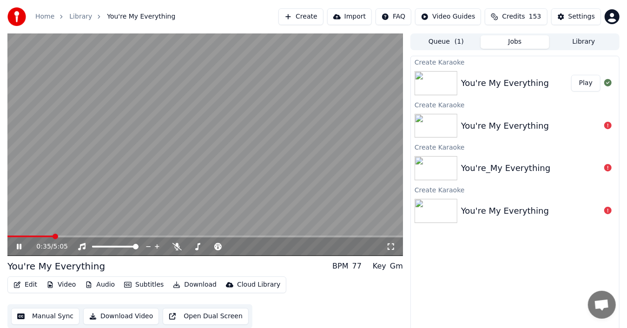
click at [391, 242] on div "0:35 / 5:05" at bounding box center [205, 246] width 388 height 9
click at [392, 245] on icon at bounding box center [390, 246] width 9 height 7
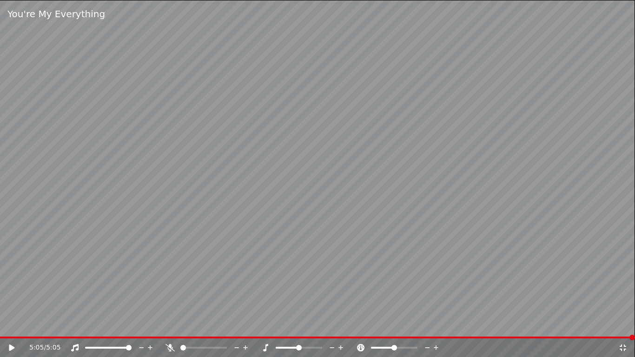
click at [621, 328] on div "5:05 / 5:05" at bounding box center [317, 348] width 635 height 19
click at [626, 328] on icon at bounding box center [623, 348] width 7 height 7
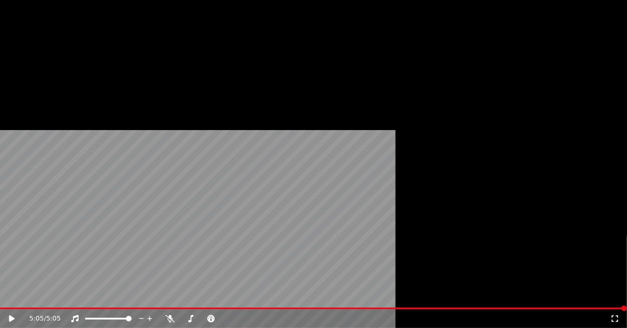
click at [198, 69] on button "Download" at bounding box center [194, 62] width 51 height 13
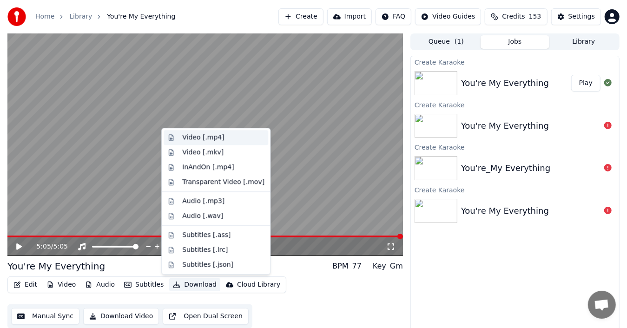
click at [207, 138] on div "Video [.mp4]" at bounding box center [203, 137] width 42 height 9
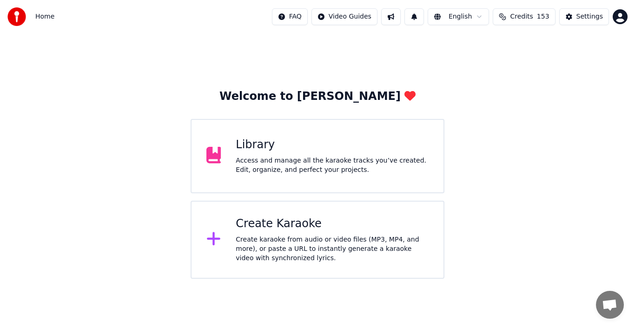
click at [229, 234] on div "Create Karaoke Create karaoke from audio or video files (MP3, MP4, and more), o…" at bounding box center [318, 240] width 254 height 78
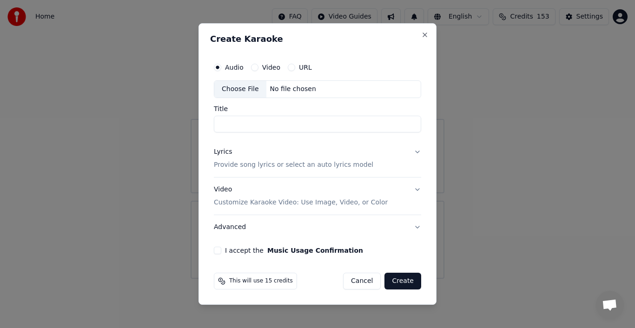
click at [235, 92] on div "Choose File" at bounding box center [240, 89] width 52 height 17
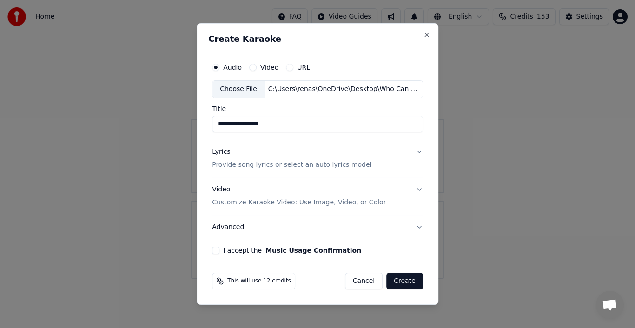
click at [270, 126] on input "**********" at bounding box center [317, 124] width 211 height 17
type input "**********"
click at [364, 141] on button "Lyrics Provide song lyrics or select an auto lyrics model" at bounding box center [317, 158] width 211 height 37
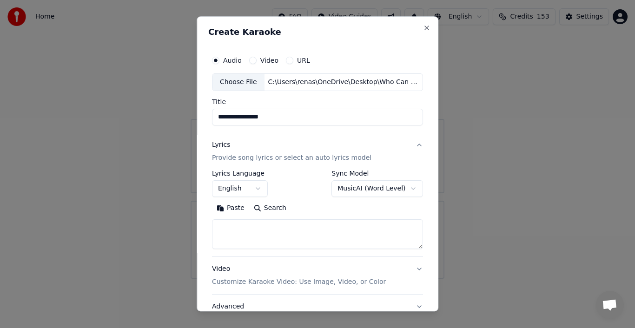
click at [226, 208] on button "Paste" at bounding box center [230, 208] width 37 height 15
type textarea "**********"
drag, startPoint x: 275, startPoint y: 231, endPoint x: 213, endPoint y: 232, distance: 62.3
click at [213, 232] on textarea "**********" at bounding box center [315, 235] width 206 height 30
click at [272, 208] on button "Clear" at bounding box center [272, 208] width 37 height 15
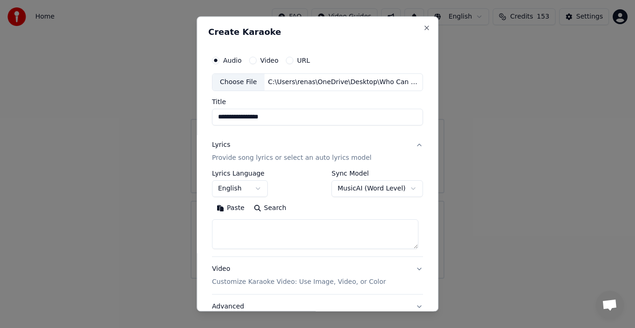
click at [234, 209] on button "Paste" at bounding box center [230, 208] width 37 height 15
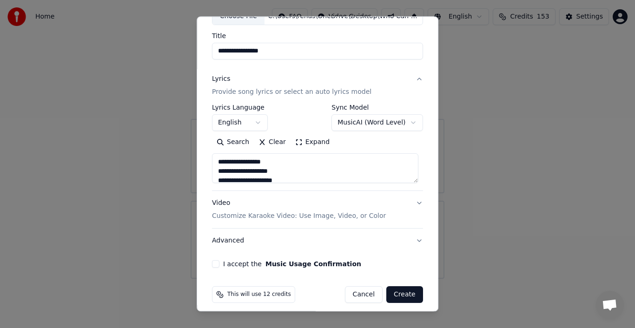
scroll to position [72, 0]
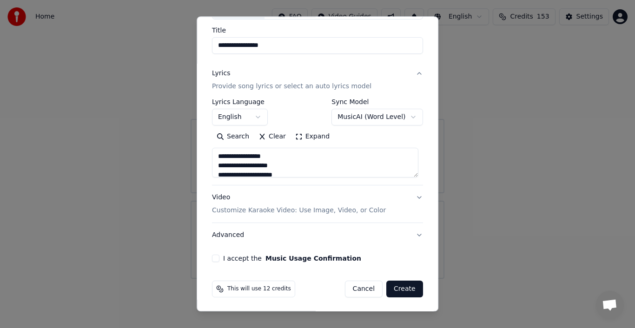
click at [333, 215] on button "Video Customize Karaoke Video: Use Image, Video, or Color" at bounding box center [317, 204] width 211 height 37
type textarea "**********"
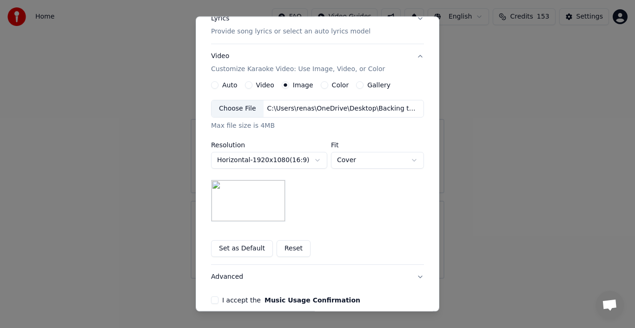
scroll to position [165, 0]
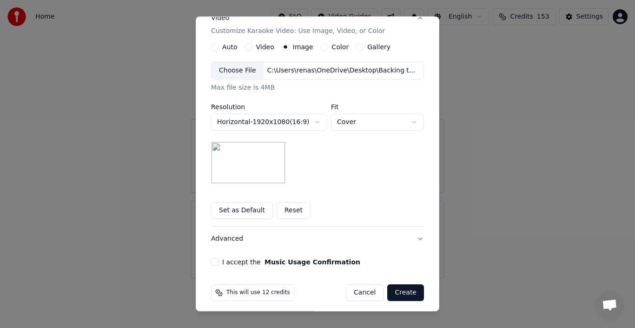
click at [286, 211] on button "Reset" at bounding box center [294, 210] width 34 height 17
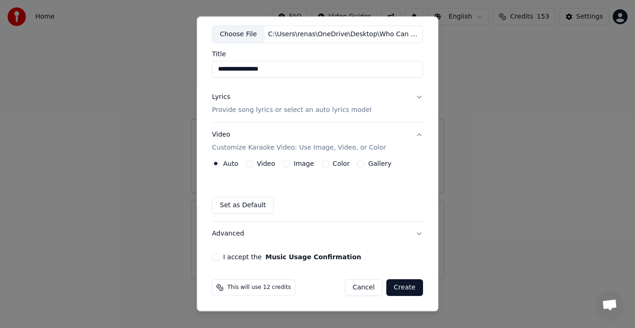
scroll to position [47, 0]
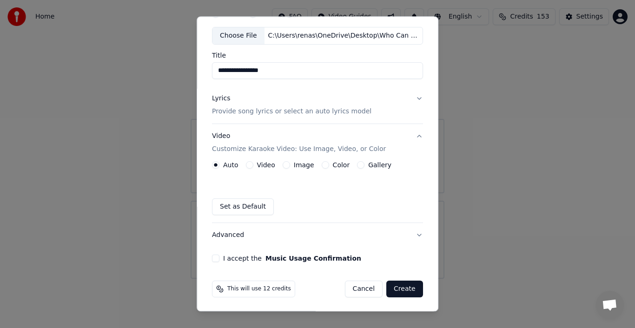
click at [259, 165] on label "Video" at bounding box center [266, 165] width 18 height 7
click at [253, 165] on button "Video" at bounding box center [249, 164] width 7 height 7
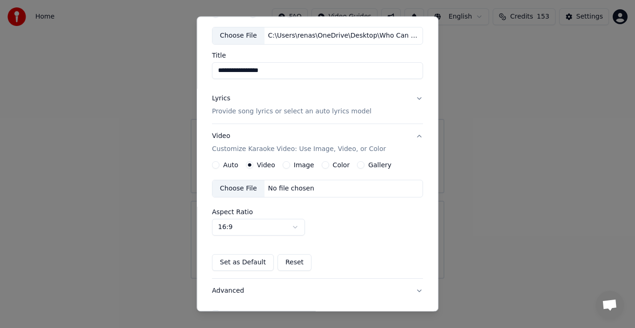
click at [245, 186] on div "Choose File" at bounding box center [239, 188] width 52 height 17
click at [302, 165] on label "Image" at bounding box center [304, 165] width 20 height 7
click at [290, 165] on button "Image" at bounding box center [286, 164] width 7 height 7
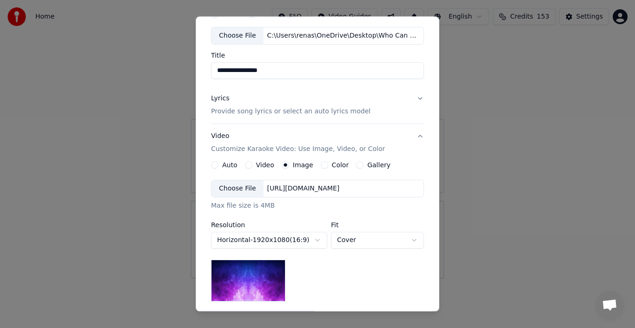
click at [244, 186] on div "Choose File" at bounding box center [238, 188] width 52 height 17
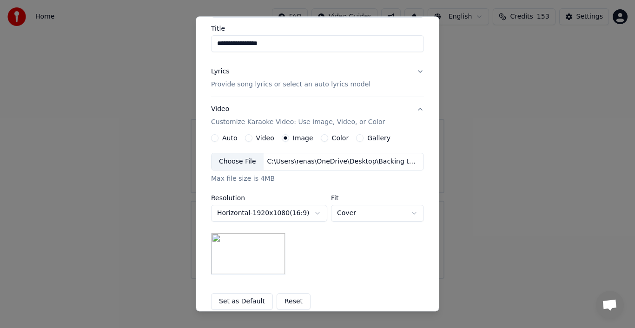
scroll to position [93, 0]
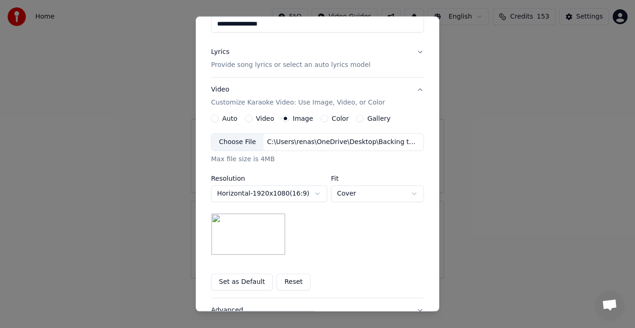
click at [246, 277] on button "Set as Default" at bounding box center [242, 282] width 62 height 17
click at [246, 281] on button "Set as Default" at bounding box center [242, 282] width 62 height 17
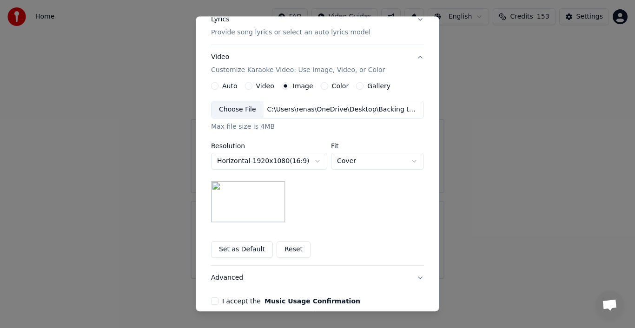
scroll to position [168, 0]
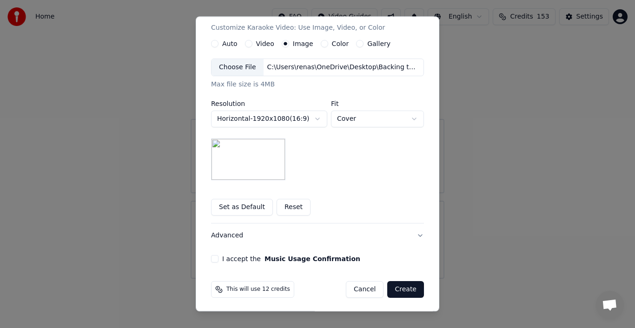
click at [211, 259] on button "I accept the Music Usage Confirmation" at bounding box center [214, 258] width 7 height 7
click at [411, 288] on button "Create" at bounding box center [405, 289] width 37 height 17
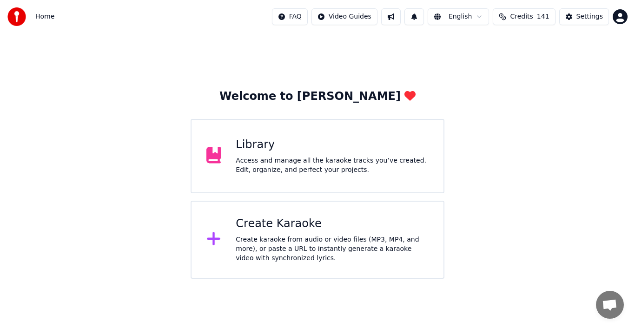
click at [283, 239] on div "Create karaoke from audio or video files (MP3, MP4, and more), or paste a URL t…" at bounding box center [332, 249] width 193 height 28
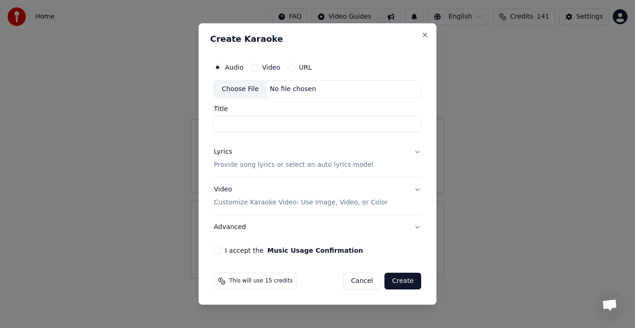
click at [254, 88] on div "Choose File" at bounding box center [240, 89] width 52 height 17
type input "**********"
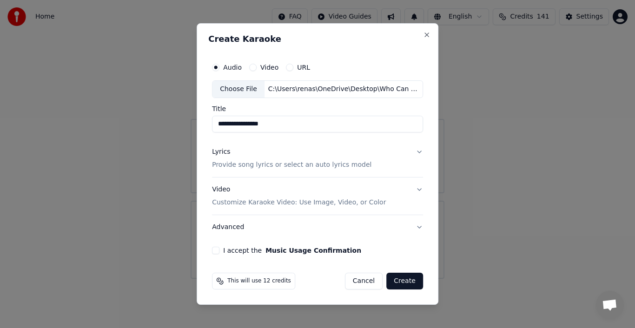
click at [220, 152] on div "Lyrics" at bounding box center [221, 151] width 18 height 9
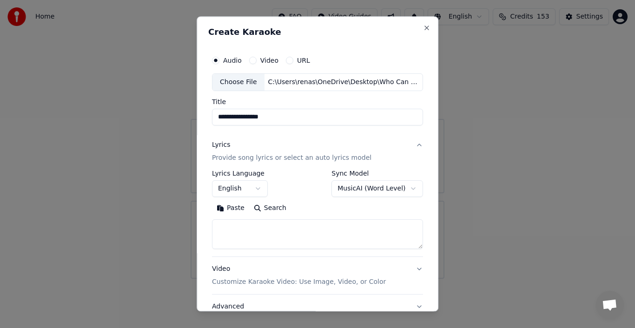
click at [230, 209] on button "Paste" at bounding box center [230, 208] width 37 height 15
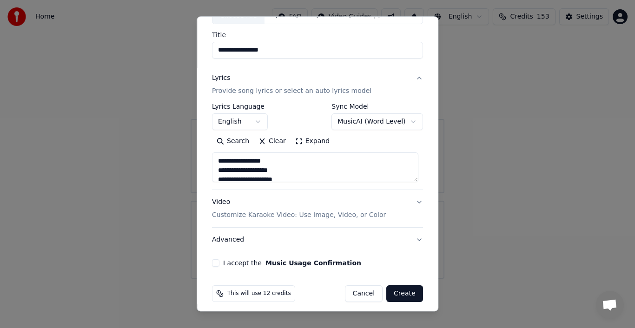
scroll to position [72, 0]
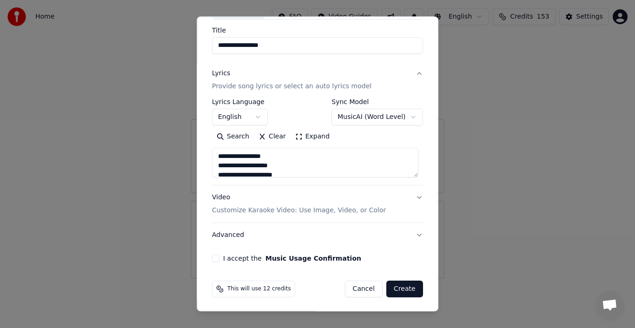
click at [208, 265] on div "**********" at bounding box center [317, 121] width 219 height 290
click at [208, 258] on div "**********" at bounding box center [317, 121] width 219 height 290
click at [220, 259] on div "I accept the Music Usage Confirmation" at bounding box center [317, 258] width 211 height 7
click at [215, 257] on button "I accept the Music Usage Confirmation" at bounding box center [215, 258] width 7 height 7
click at [413, 284] on button "Create" at bounding box center [404, 289] width 37 height 17
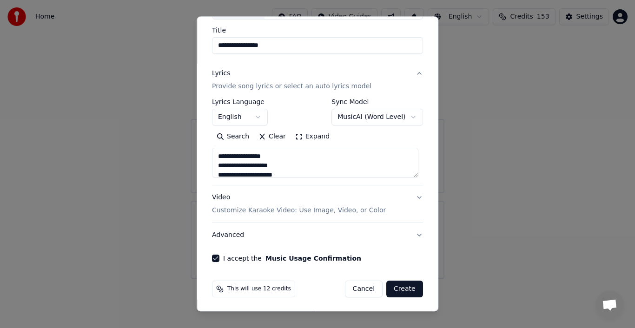
type textarea "**********"
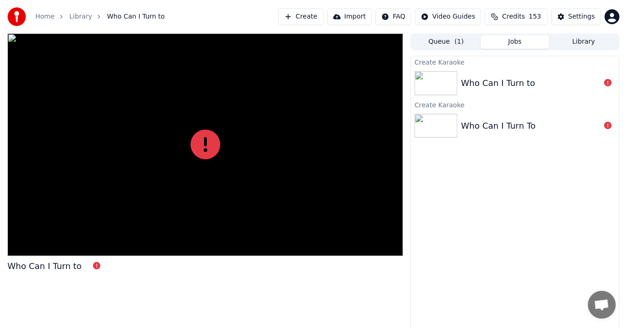
click at [346, 160] on div at bounding box center [205, 144] width 396 height 223
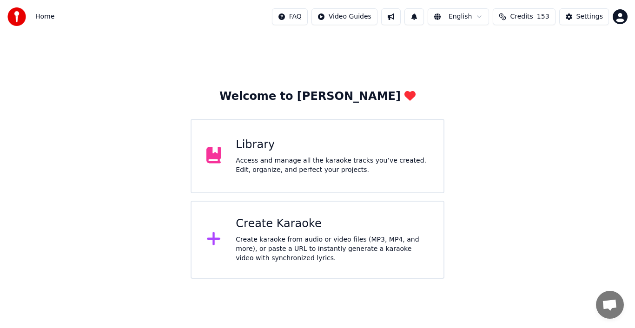
click at [272, 229] on div "Create Karaoke" at bounding box center [332, 224] width 193 height 15
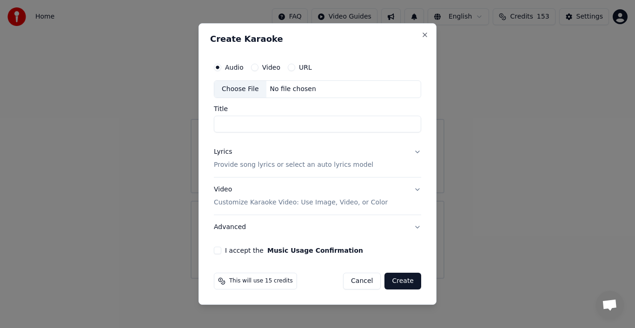
click at [246, 86] on div "Choose File" at bounding box center [240, 89] width 52 height 17
type input "**********"
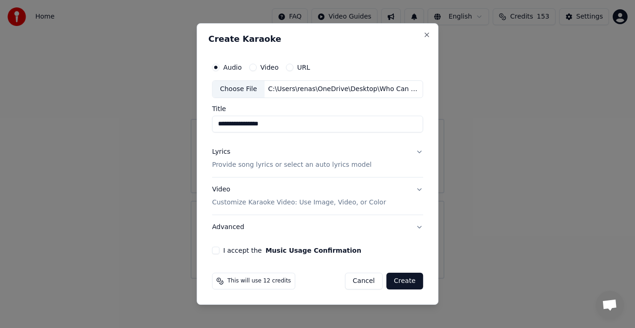
click at [220, 153] on div "Lyrics" at bounding box center [221, 151] width 18 height 9
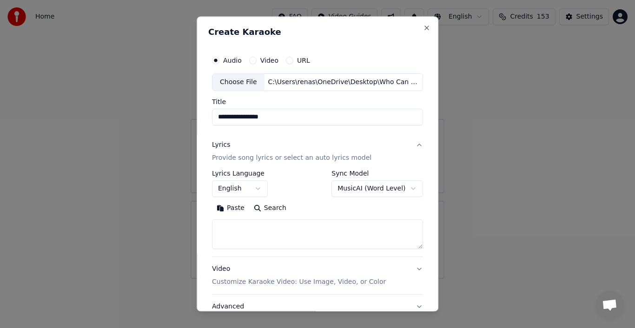
click at [233, 206] on button "Paste" at bounding box center [230, 208] width 37 height 15
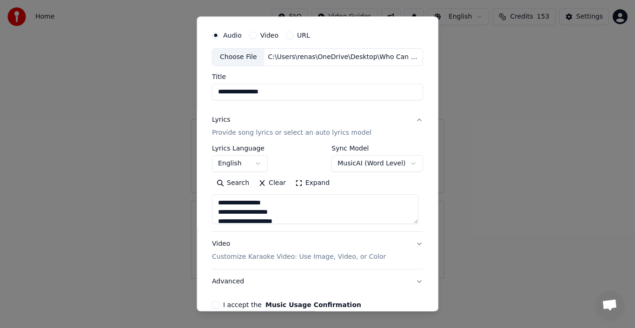
scroll to position [72, 0]
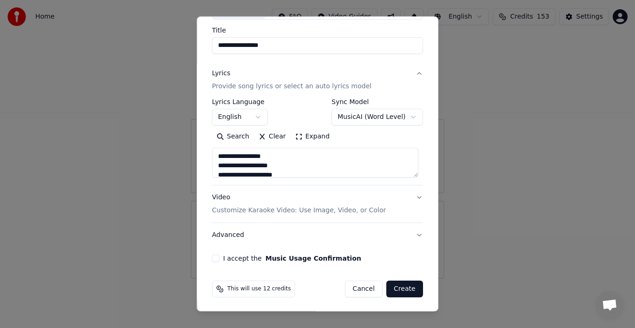
click at [411, 235] on button "Advanced" at bounding box center [317, 235] width 211 height 24
type textarea "**********"
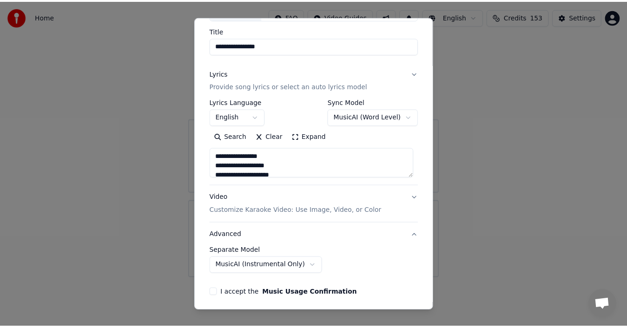
scroll to position [20, 0]
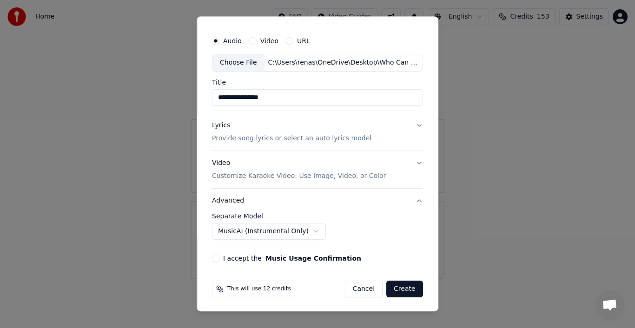
click at [292, 233] on body "**********" at bounding box center [317, 139] width 635 height 279
click at [215, 259] on button "I accept the Music Usage Confirmation" at bounding box center [215, 258] width 7 height 7
click at [392, 287] on button "Create" at bounding box center [404, 289] width 37 height 17
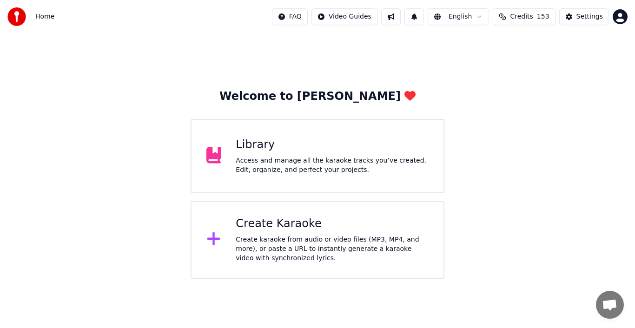
click at [291, 220] on div "Create Karaoke" at bounding box center [332, 224] width 193 height 15
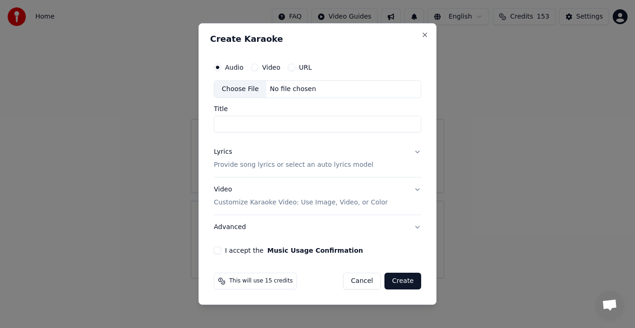
click at [241, 94] on div "Choose File" at bounding box center [240, 89] width 52 height 17
type input "**********"
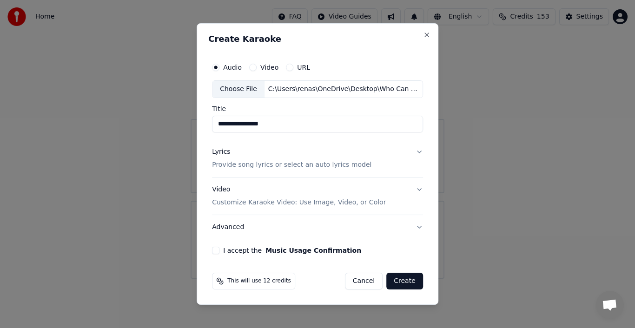
click at [222, 153] on div "Lyrics" at bounding box center [221, 151] width 18 height 9
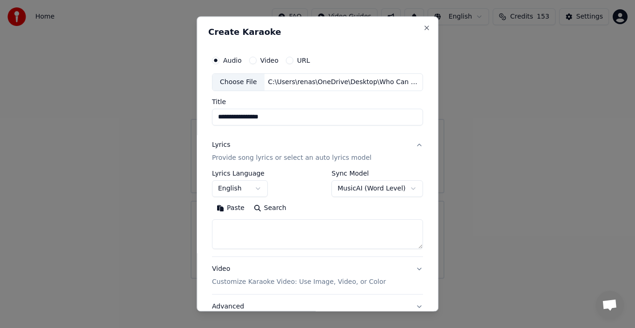
click at [227, 206] on button "Paste" at bounding box center [230, 208] width 37 height 15
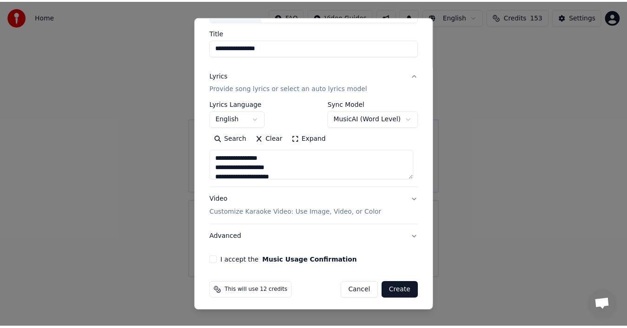
scroll to position [72, 0]
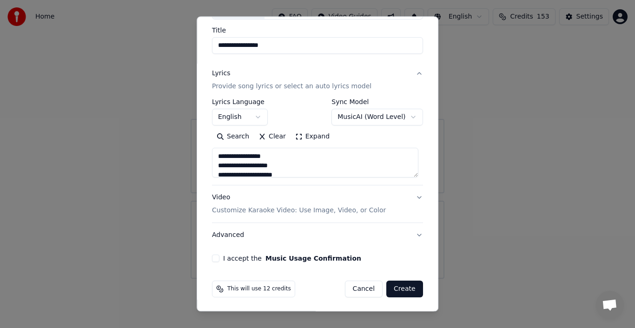
click at [214, 258] on button "I accept the Music Usage Confirmation" at bounding box center [215, 258] width 7 height 7
click at [394, 286] on button "Create" at bounding box center [404, 289] width 37 height 17
type textarea "**********"
